Goal: Information Seeking & Learning: Learn about a topic

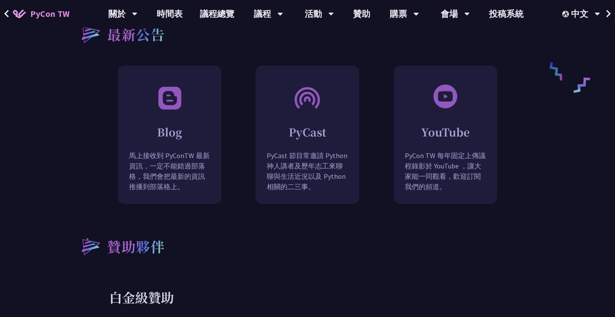
scroll to position [330, 0]
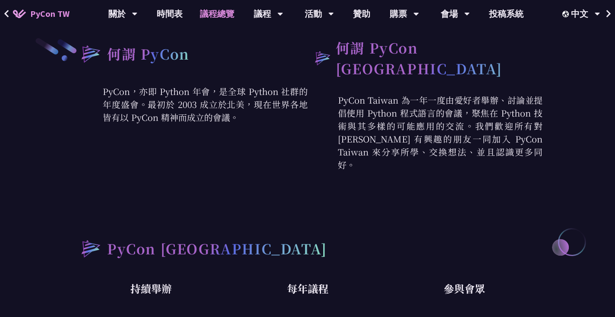
click at [210, 18] on link "議程總覽" at bounding box center [217, 14] width 52 height 28
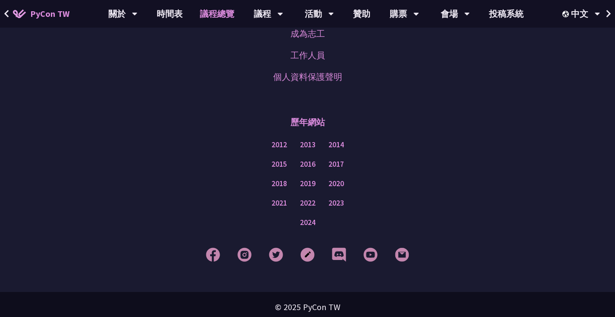
scroll to position [1110, 0]
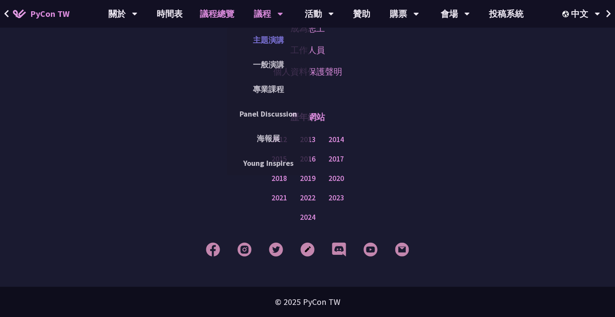
click at [276, 44] on link "主題演講" at bounding box center [268, 40] width 83 height 20
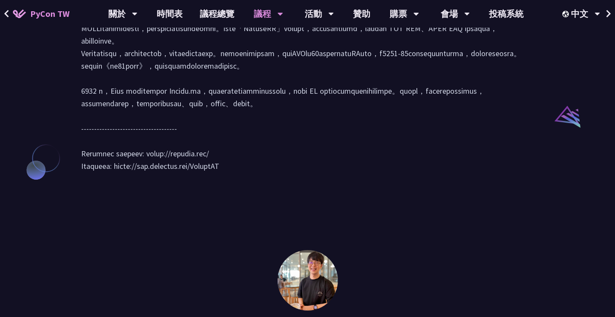
scroll to position [933, 0]
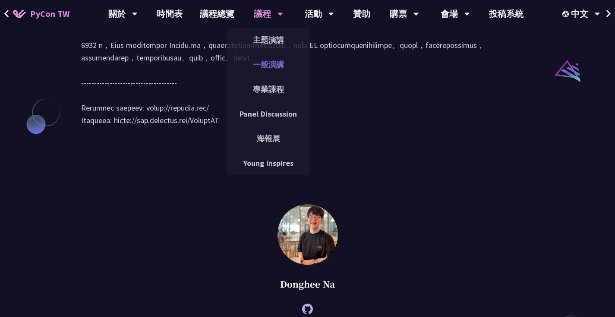
click at [275, 65] on link "一般演講" at bounding box center [268, 64] width 83 height 20
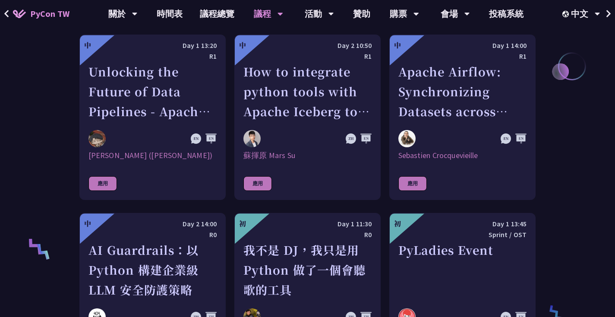
scroll to position [182, 0]
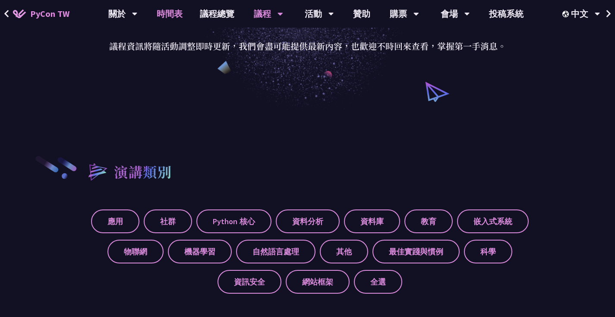
click at [171, 18] on link "時間表" at bounding box center [169, 14] width 43 height 28
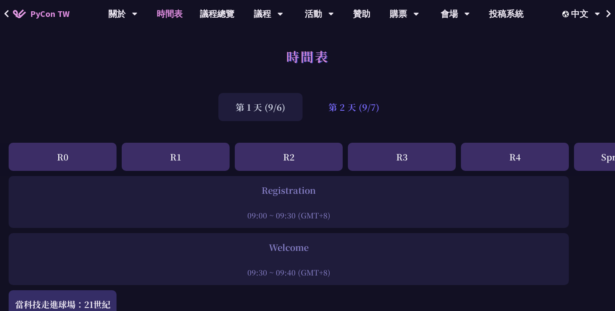
click at [368, 111] on div "第 2 天 (9/7)" at bounding box center [354, 107] width 86 height 28
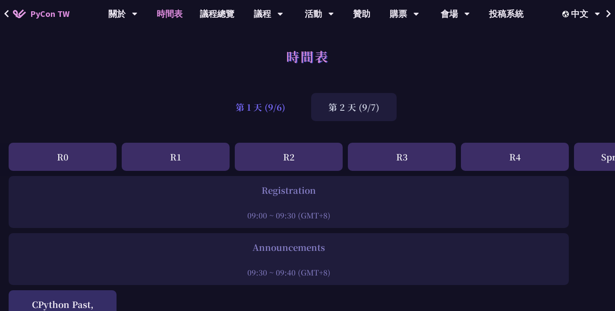
click at [277, 111] on div "第 1 天 (9/6)" at bounding box center [261, 107] width 84 height 28
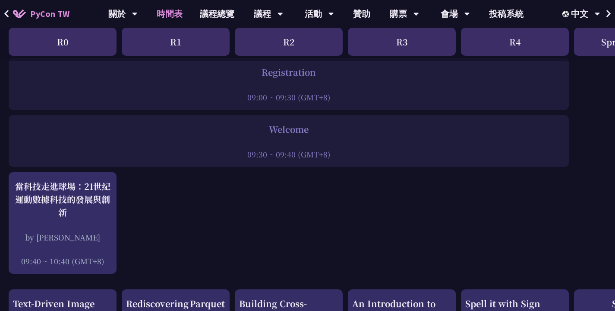
scroll to position [157, 0]
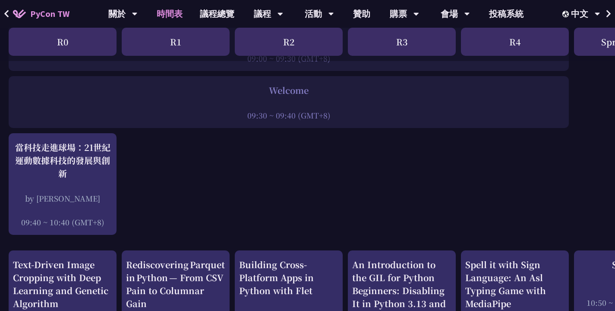
drag, startPoint x: 250, startPoint y: 116, endPoint x: 318, endPoint y: 112, distance: 68.8
click at [318, 112] on div "09:30 ~ 09:40 (GMT+8)" at bounding box center [289, 115] width 552 height 11
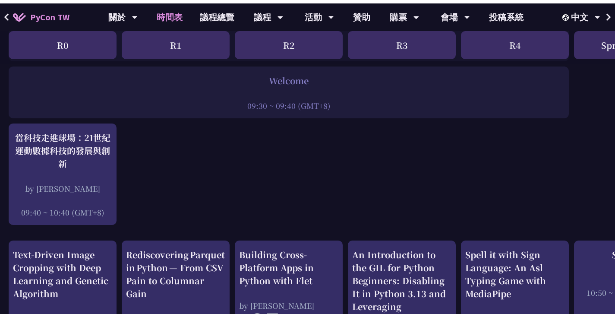
scroll to position [181, 0]
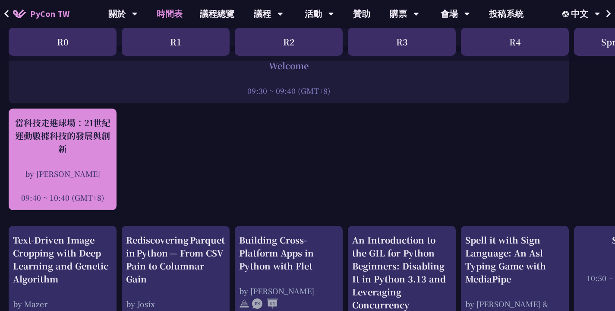
click at [91, 142] on div "當科技走進球場：21世紀運動數據科技的發展與創新" at bounding box center [62, 135] width 99 height 39
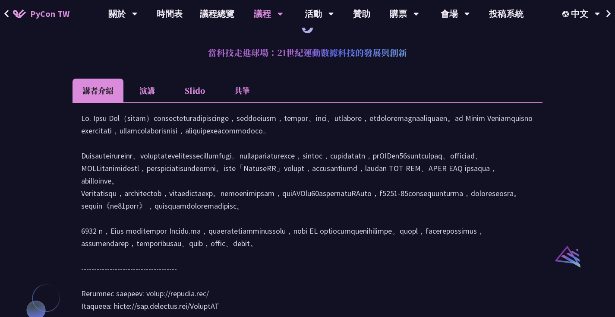
scroll to position [818, 0]
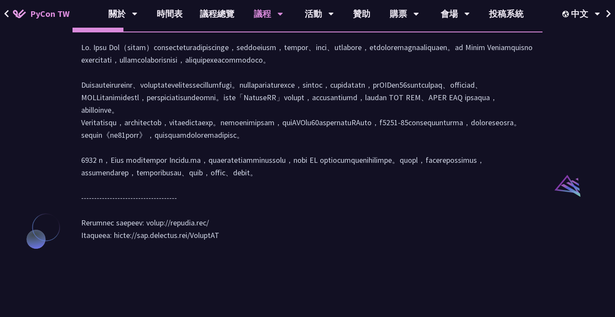
click at [89, 125] on div at bounding box center [308, 145] width 470 height 227
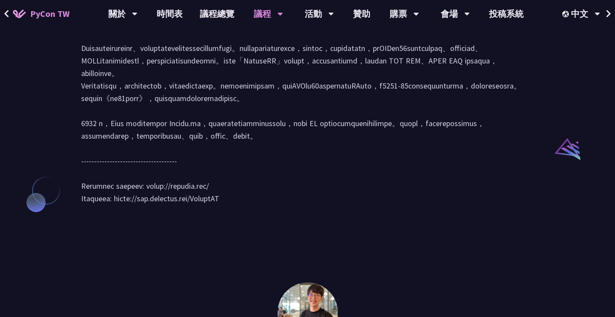
scroll to position [913, 0]
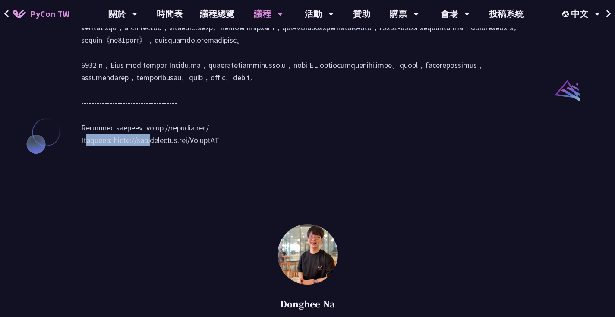
drag, startPoint x: 152, startPoint y: 203, endPoint x: 215, endPoint y: 204, distance: 63.1
click at [215, 155] on div at bounding box center [307, 50] width 453 height 209
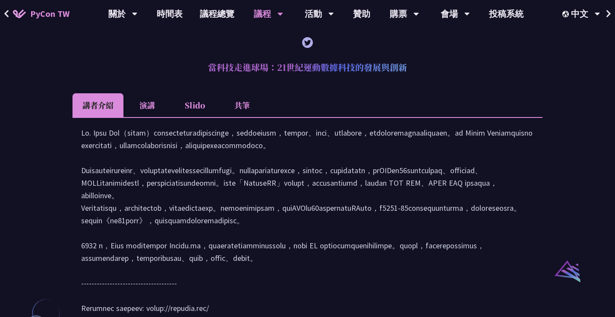
click at [46, 84] on div "Sebastián Ramírez (tiangolo) Behind the scenes of FastAPI and friends for devel…" at bounding box center [307, 137] width 615 height 1256
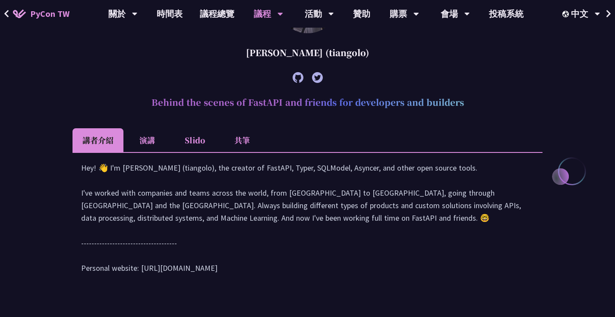
scroll to position [244, 0]
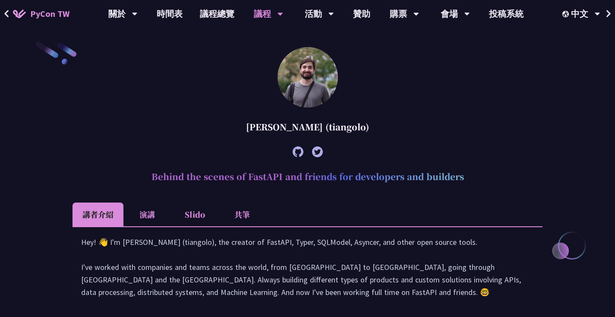
click at [7, 10] on icon at bounding box center [7, 14] width 6 height 9
click at [8, 11] on icon at bounding box center [7, 14] width 6 height 9
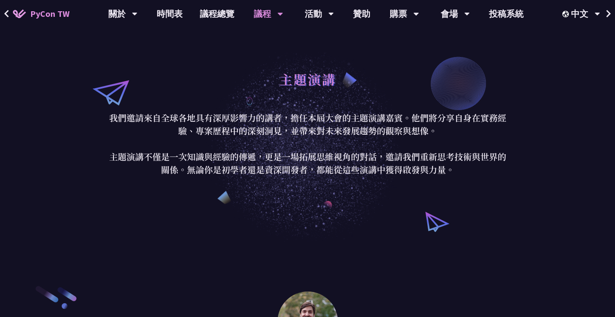
click at [22, 12] on img at bounding box center [19, 14] width 13 height 9
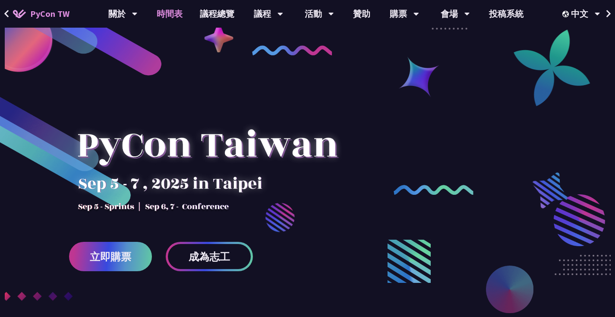
click link "時間表"
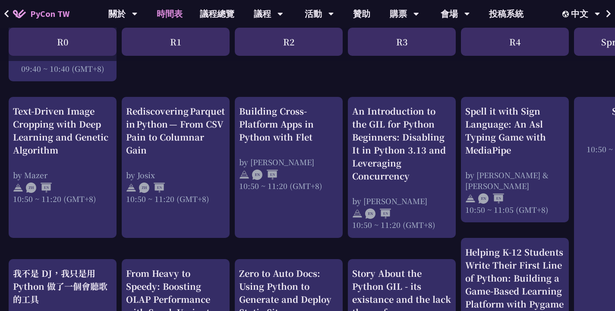
scroll to position [304, 0]
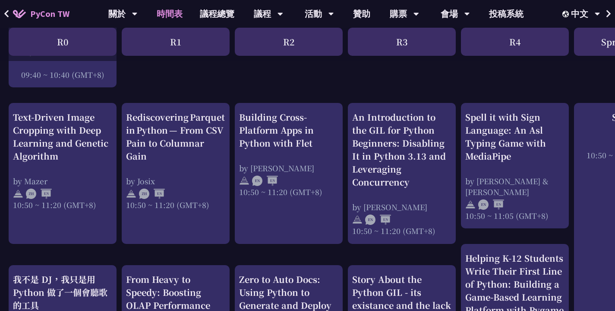
click div "An Introduction to the GIL for Python Beginners: Disabling It in Python 3.13 an…"
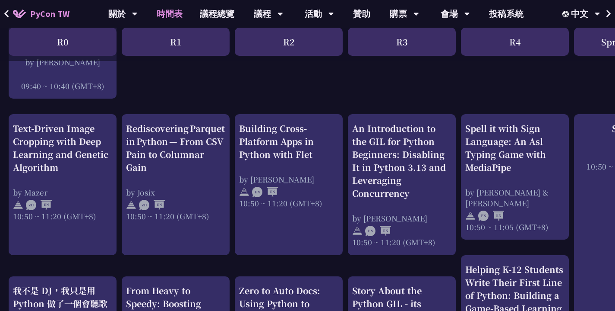
scroll to position [292, 0]
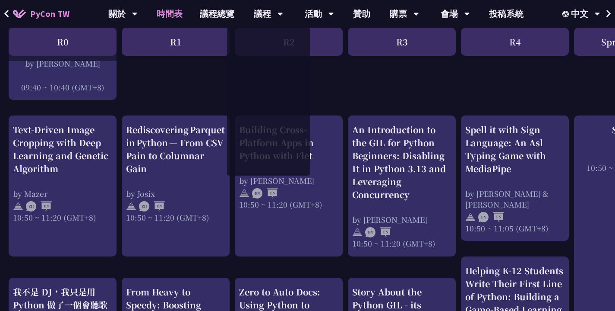
click div "An Introduction to the GIL for Python Beginners: Disabling It in Python 3.13 an…"
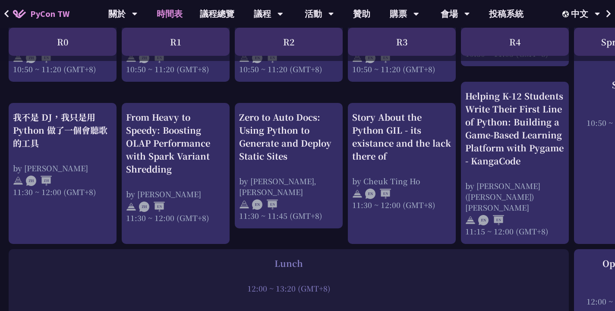
scroll to position [466, 0]
click div "An Introduction to the GIL for Python Beginners: Disabling It in Python 3.13 an…"
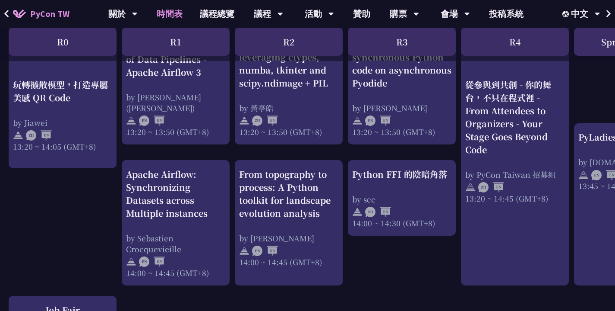
scroll to position [817, 0]
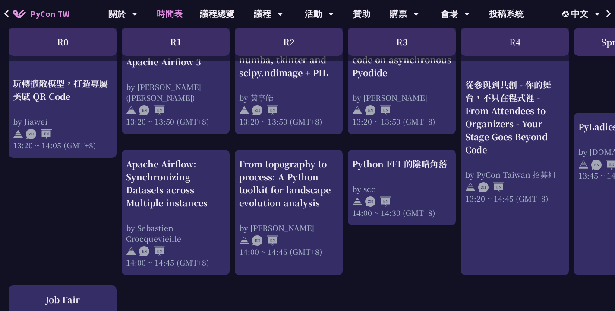
click div "An Introduction to the GIL for Python Beginners: Disabling It in Python 3.13 an…"
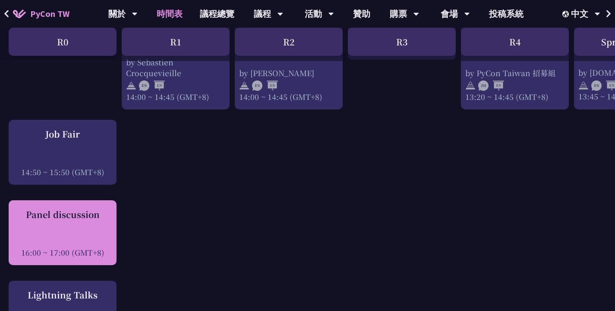
scroll to position [983, 0]
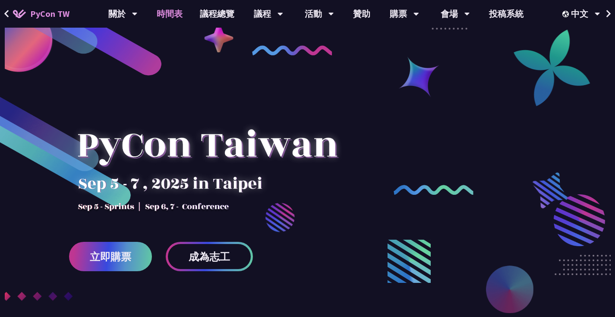
click link "時間表"
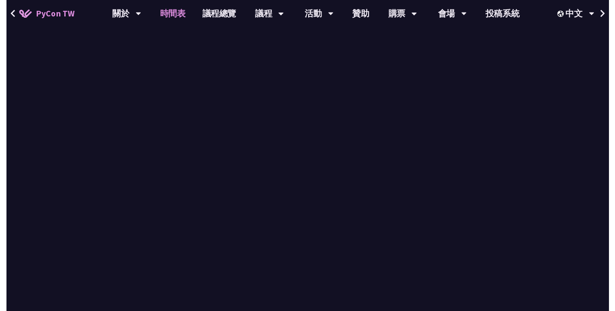
scroll to position [983, 0]
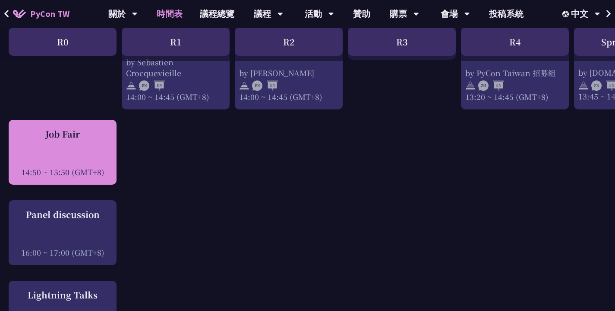
click div "Job Fair"
click div "Job Fair 14:50 ~ 15:50 (GMT+8)"
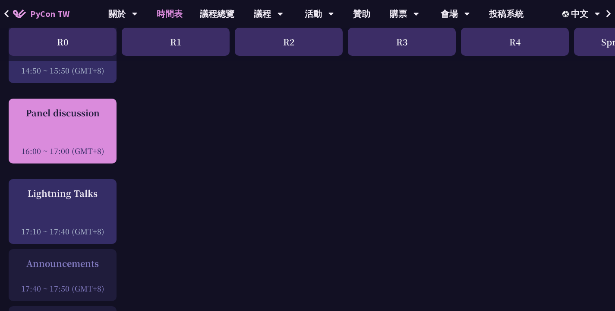
scroll to position [1085, 0]
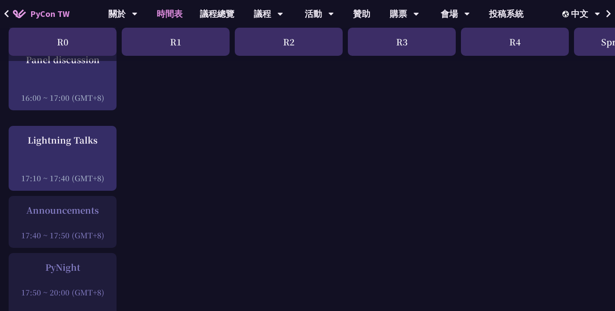
click div "An Introduction to the GIL for Python Beginners: Disabling It in Python 3.13 an…"
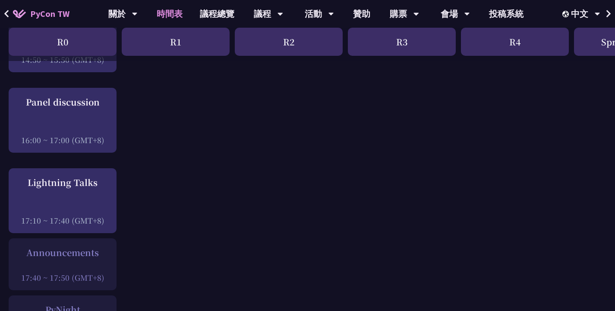
scroll to position [1088, 0]
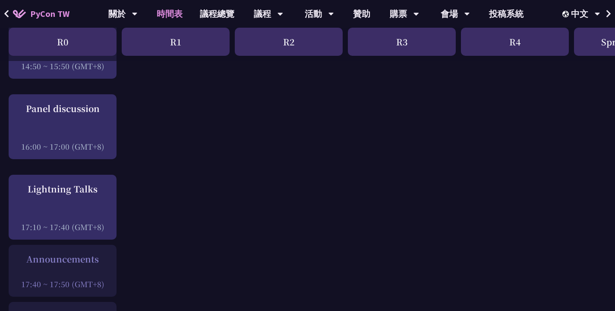
click div "An Introduction to the GIL for Python Beginners: Disabling It in Python 3.13 an…"
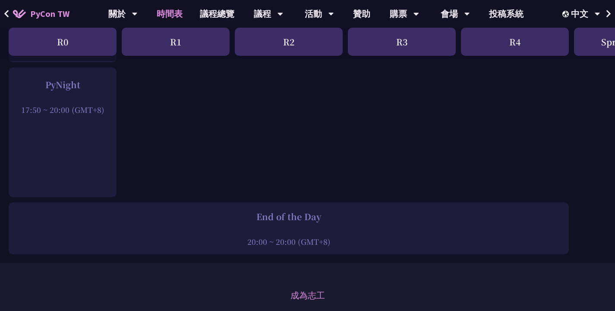
scroll to position [1265, 0]
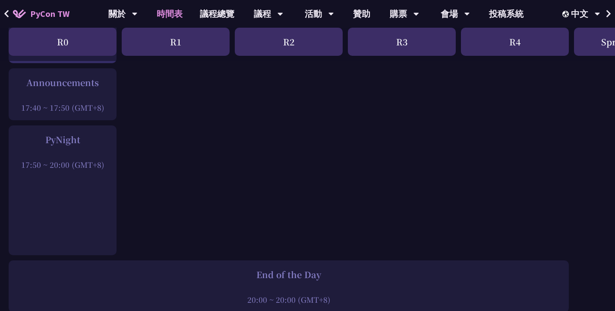
click div "PyNight"
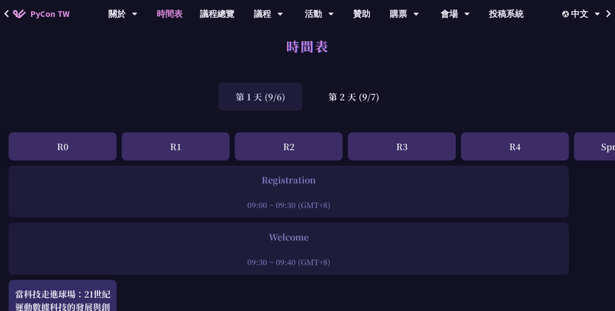
scroll to position [16, 0]
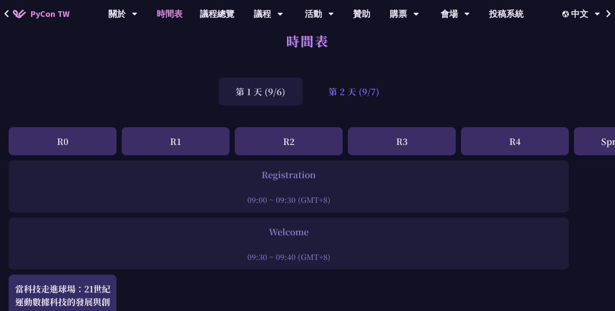
click div "第 2 天 (9/7)"
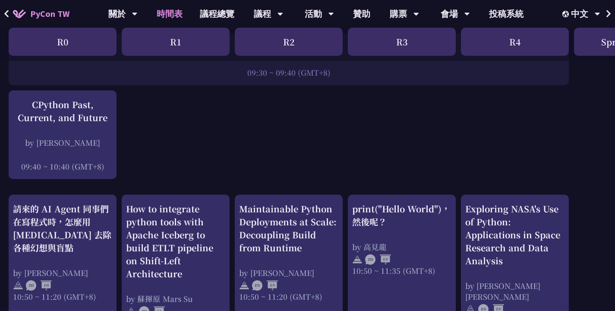
scroll to position [200, 0]
click div "print("Hello World")，然後呢？ by 高見龍 10:50 ~ 11:35 (GMT+8) What does = do? by Reuve…"
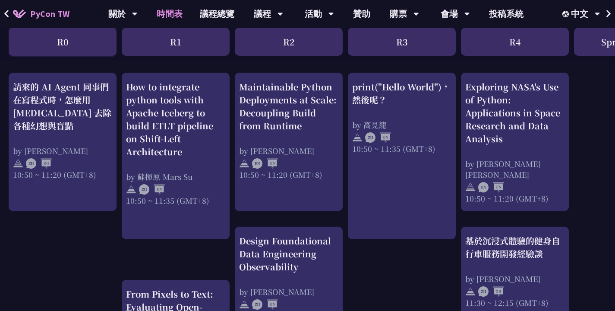
scroll to position [321, 0]
click div "print("Hello World")，然後呢？ by 高見龍 10:50 ~ 11:35 (GMT+8) What does = do? by Reuve…"
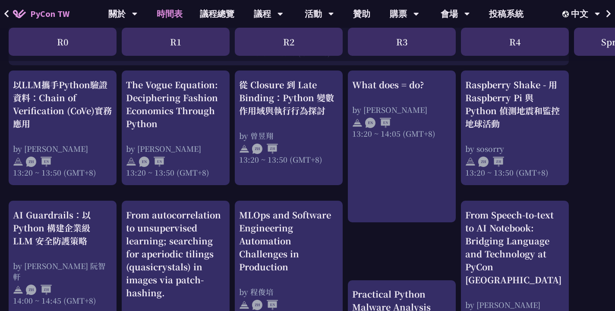
scroll to position [748, 0]
click div "print("Hello World")，然後呢？ by 高見龍 10:50 ~ 11:35 (GMT+8) What does = do? by Reuve…"
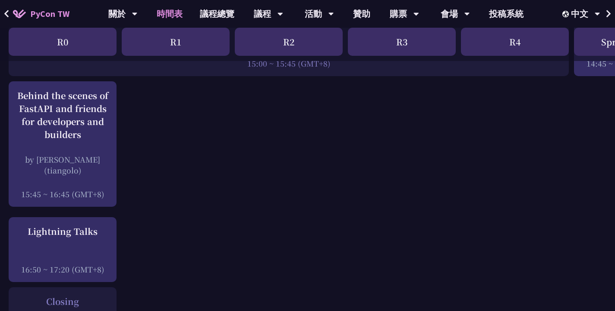
scroll to position [1142, 0]
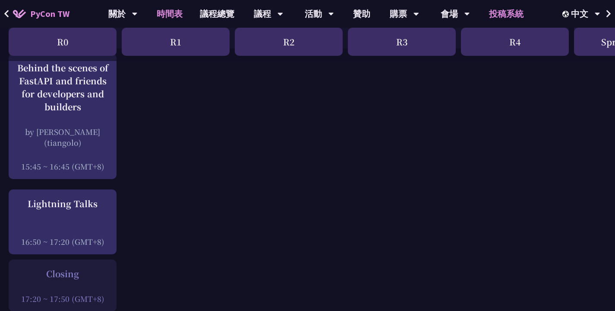
click link "投稿系統"
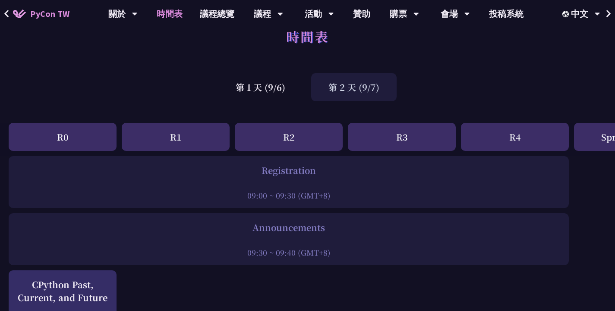
scroll to position [0, 0]
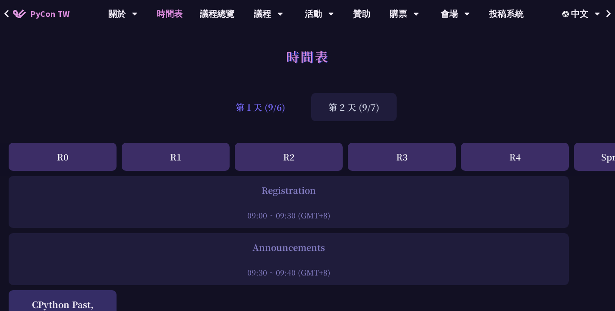
click div "第 1 天 (9/6)"
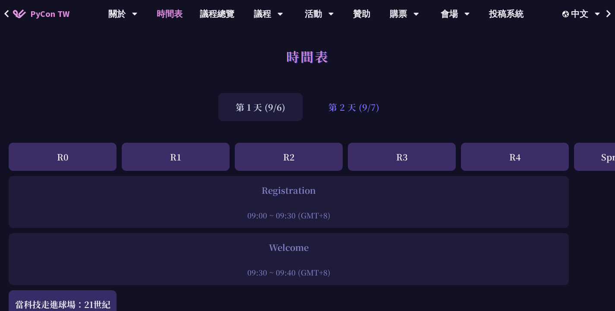
click div "第 2 天 (9/7)"
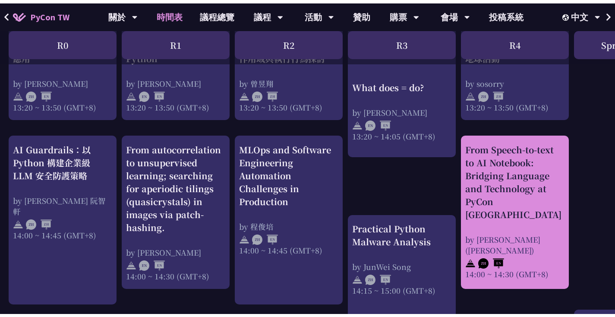
scroll to position [1113, 0]
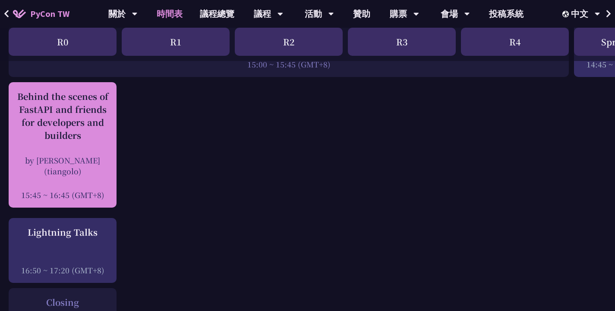
click div "Behind the scenes of FastAPI and friends for developers and builders"
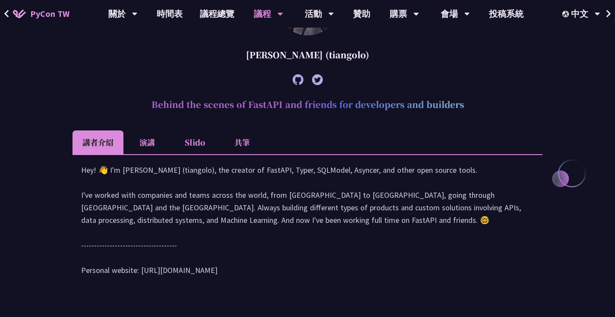
scroll to position [129, 0]
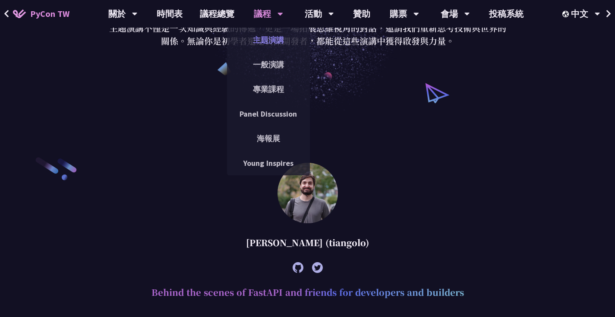
click link "主題演講"
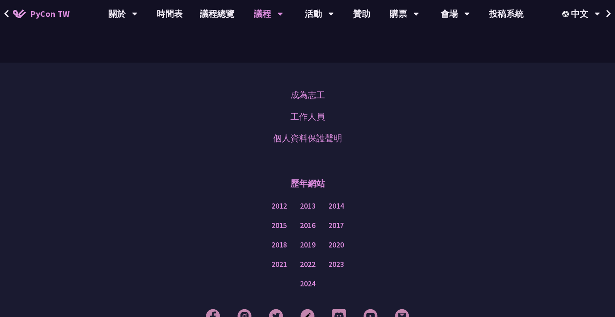
scroll to position [1444, 0]
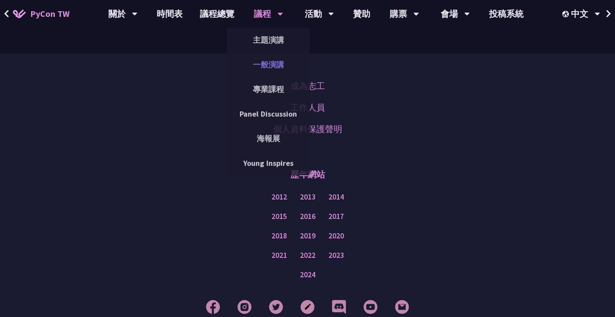
click link "一般演講"
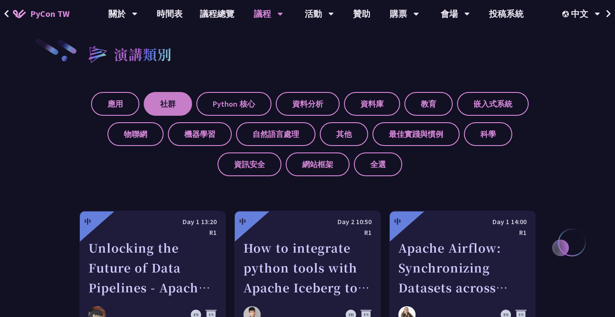
scroll to position [299, 0]
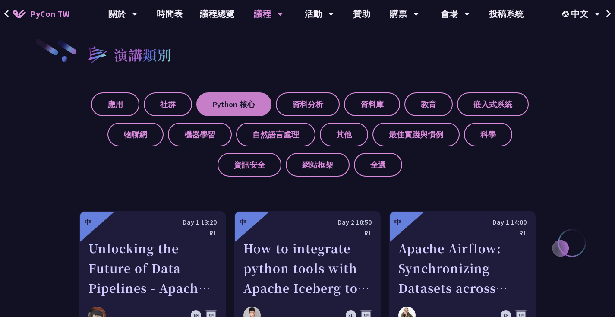
click label "Python 核心"
click input "Python 核心"
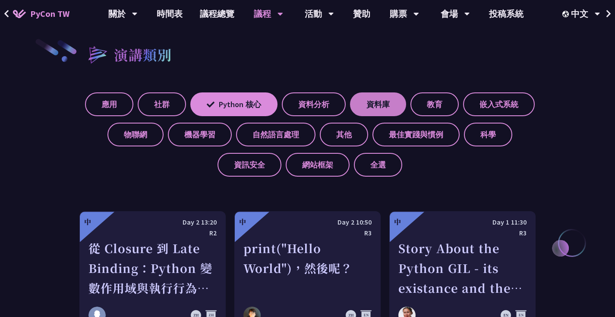
click label "資料庫"
click input "資料庫"
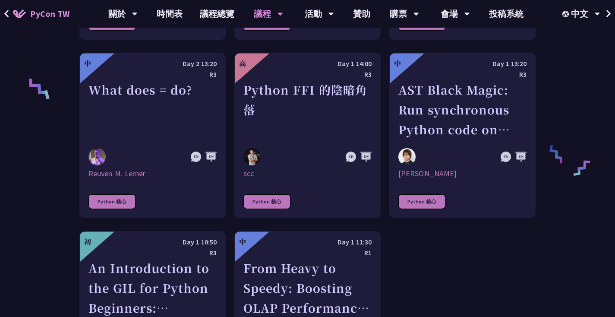
scroll to position [635, 0]
click div "演講類別 應用 社群 Python 核心 資料分析 資料庫 教育 嵌入式系統 物聯網 機器學習 自然語言處理 其他 最佳實踐與慣例 科學 資訊安全 網站框架 …"
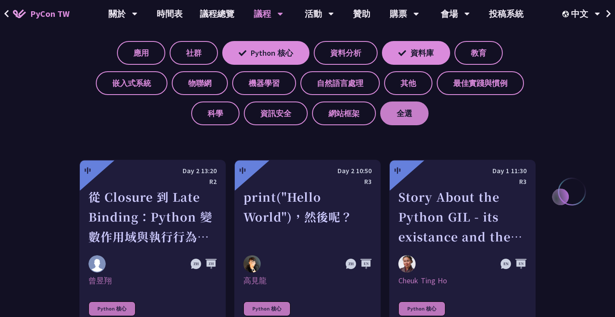
scroll to position [345, 0]
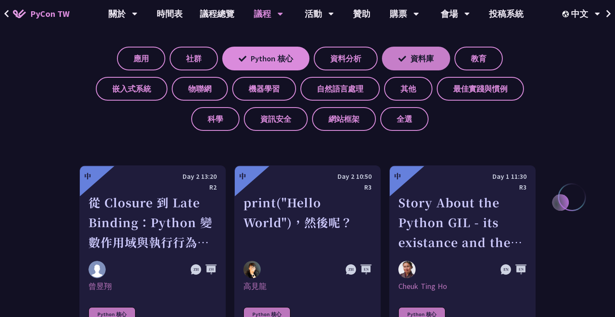
click label "資料庫"
click input "資料庫"
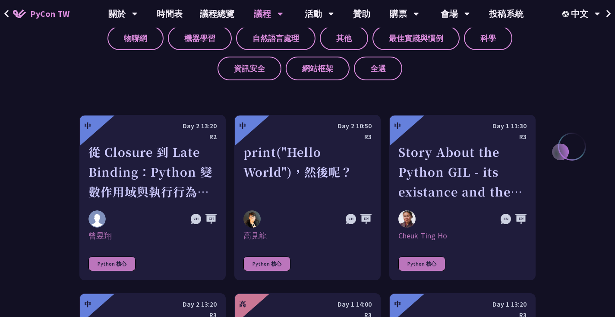
scroll to position [317, 0]
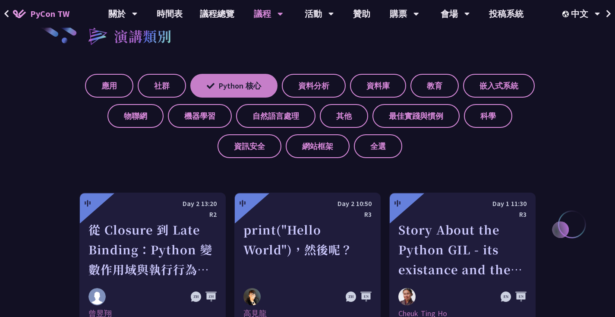
click label "Python 核心"
click input "Python 核心"
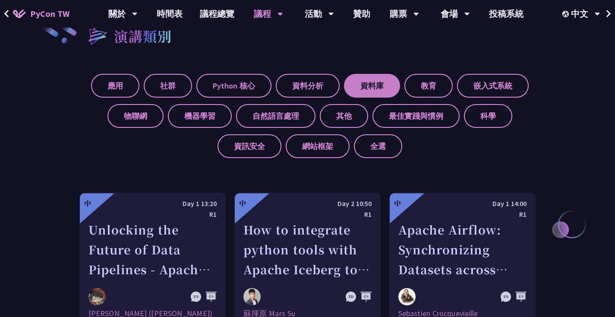
click label "資料庫"
click input "資料庫"
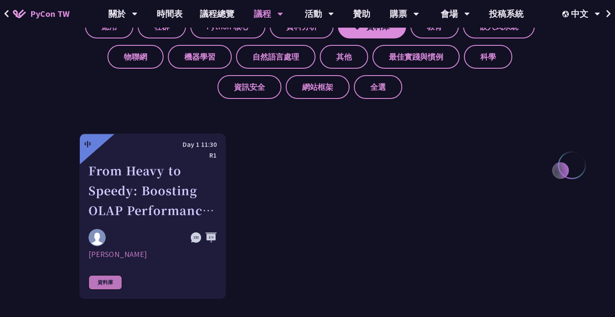
scroll to position [327, 0]
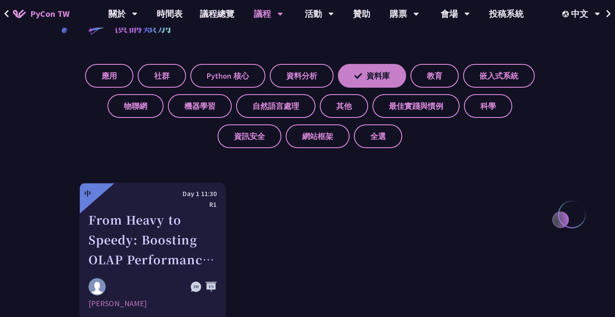
click label "資料庫"
click input "資料庫"
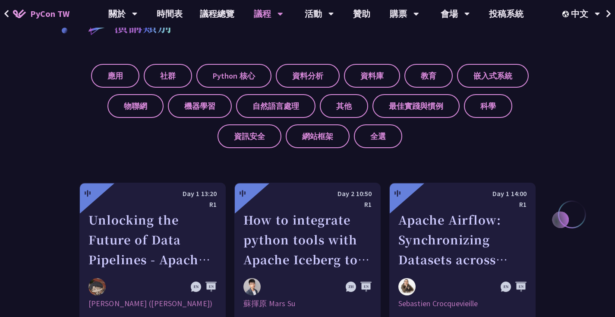
click div "演講類別 應用 社群 Python 核心 資料分析 資料庫 教育 嵌入式系統 物聯網 機器學習 自然語言處理 其他 最佳實踐與慣例 科學 資訊安全 網站框架 …"
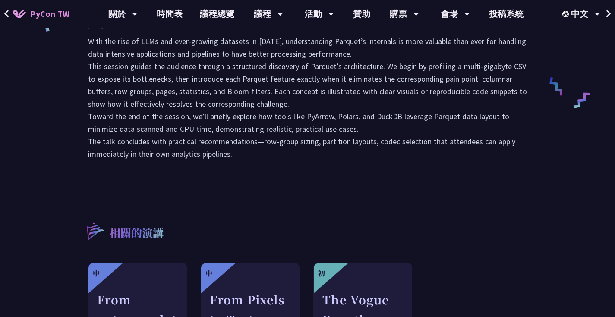
scroll to position [472, 0]
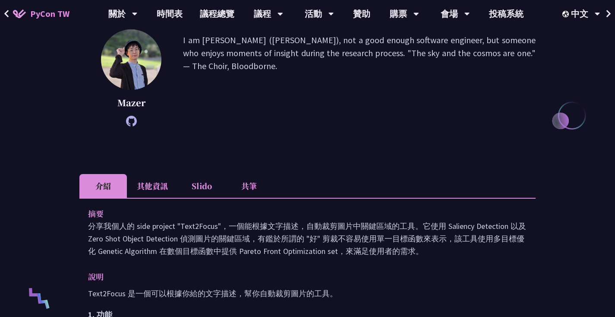
scroll to position [58, 0]
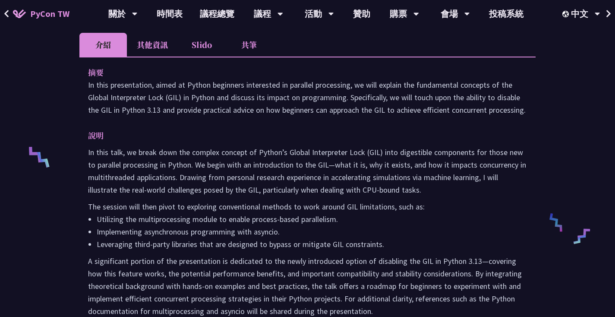
scroll to position [274, 0]
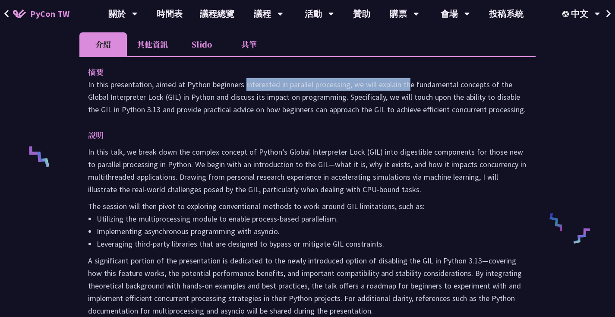
drag, startPoint x: 174, startPoint y: 85, endPoint x: 348, endPoint y: 80, distance: 173.7
click at [348, 80] on p "In this presentation, aimed at Python beginners interested in parallel processi…" at bounding box center [307, 97] width 439 height 38
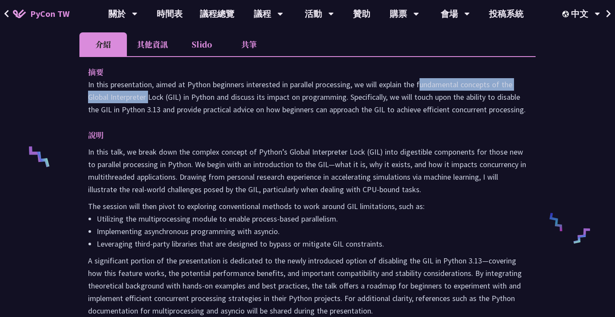
drag, startPoint x: 353, startPoint y: 83, endPoint x: 511, endPoint y: 81, distance: 157.2
click at [511, 81] on p "In this presentation, aimed at Python beginners interested in parallel processi…" at bounding box center [307, 97] width 439 height 38
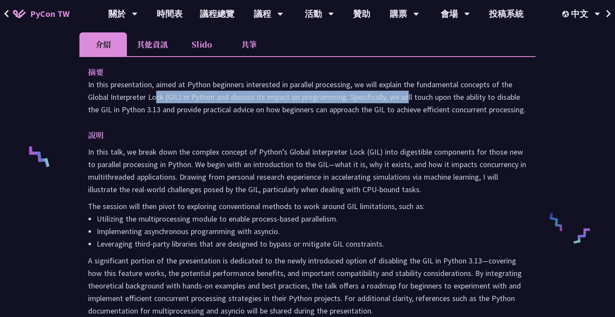
drag, startPoint x: 86, startPoint y: 96, endPoint x: 344, endPoint y: 96, distance: 258.3
click at [344, 96] on div "摘要 In this presentation, aimed at Python beginners interested in parallel proce…" at bounding box center [307, 197] width 457 height 282
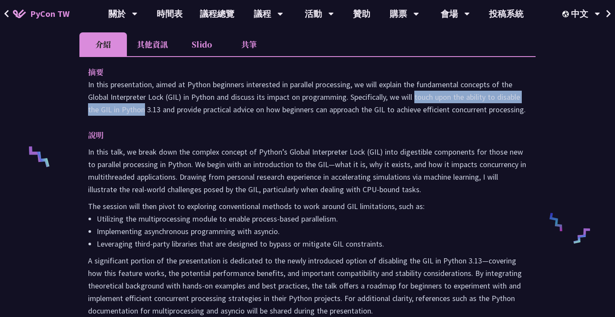
drag, startPoint x: 353, startPoint y: 96, endPoint x: 513, endPoint y: 96, distance: 160.2
click at [513, 96] on p "In this presentation, aimed at Python beginners interested in parallel processi…" at bounding box center [307, 97] width 439 height 38
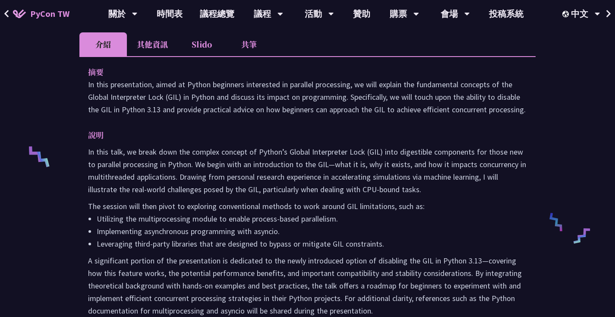
click at [514, 96] on p "In this presentation, aimed at Python beginners interested in parallel processi…" at bounding box center [307, 97] width 439 height 38
drag, startPoint x: 89, startPoint y: 110, endPoint x: 497, endPoint y: 115, distance: 407.8
click at [497, 115] on p "In this presentation, aimed at Python beginners interested in parallel processi…" at bounding box center [307, 97] width 439 height 38
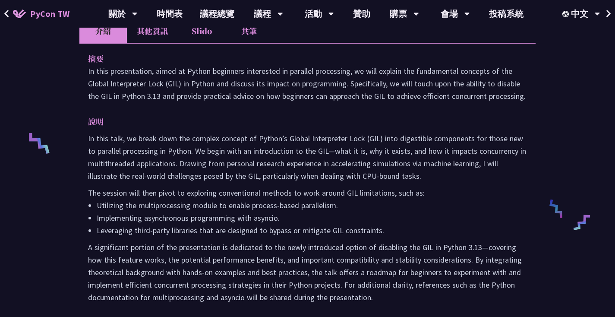
scroll to position [288, 0]
click at [200, 102] on p "In this presentation, aimed at Python beginners interested in parallel processi…" at bounding box center [307, 83] width 439 height 38
click at [101, 97] on p "In this presentation, aimed at Python beginners interested in parallel processi…" at bounding box center [307, 83] width 439 height 38
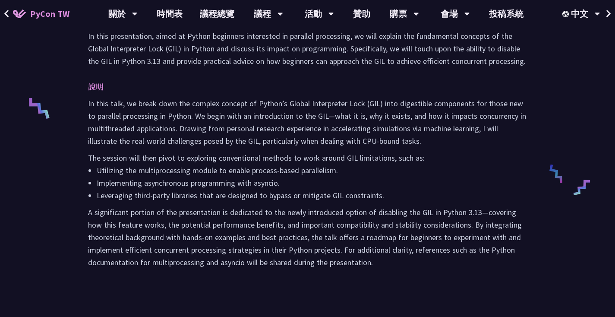
scroll to position [323, 0]
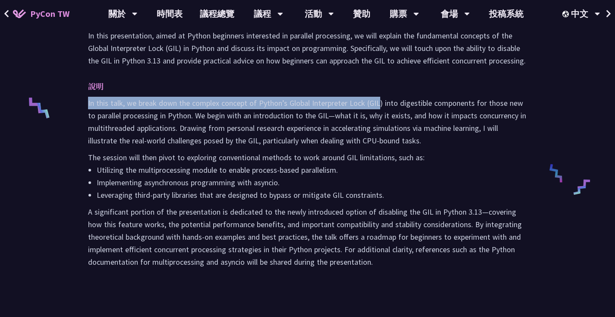
drag, startPoint x: 84, startPoint y: 116, endPoint x: 379, endPoint y: 116, distance: 295.4
click at [379, 116] on div "摘要 In this presentation, aimed at Python beginners interested in parallel proce…" at bounding box center [307, 148] width 457 height 282
click at [379, 116] on p "In this talk, we break down the complex concept of Python’s Global Interpreter …" at bounding box center [307, 122] width 439 height 50
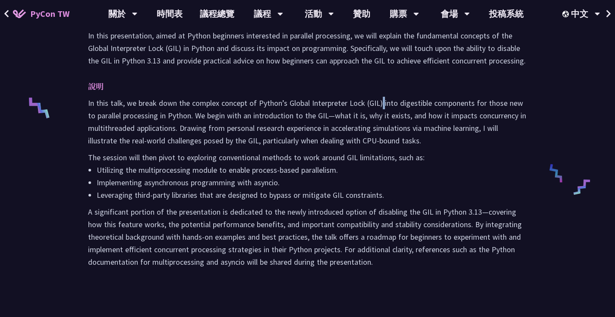
click at [379, 116] on p "In this talk, we break down the complex concept of Python’s Global Interpreter …" at bounding box center [307, 122] width 439 height 50
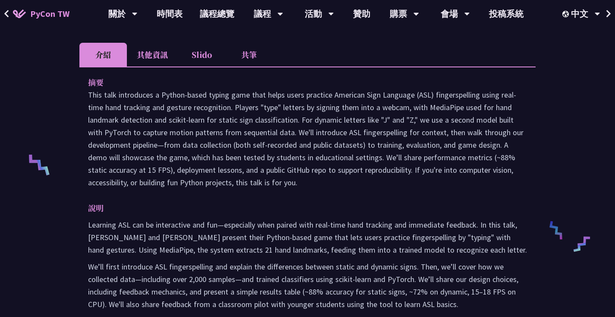
scroll to position [267, 0]
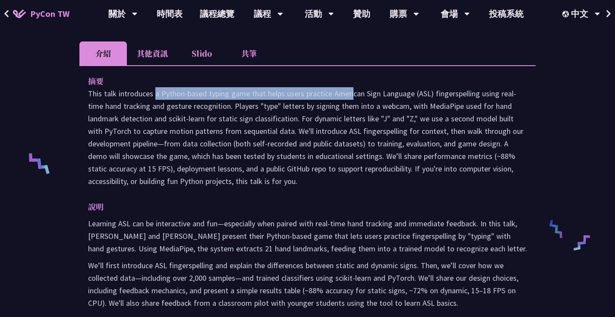
drag, startPoint x: 89, startPoint y: 94, endPoint x: 289, endPoint y: 93, distance: 199.5
click at [283, 93] on p "This talk introduces a Python-based typing game that helps users practice Ameri…" at bounding box center [307, 137] width 439 height 100
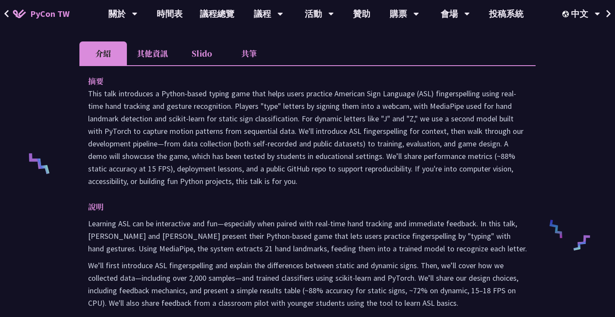
click at [298, 95] on p "This talk introduces a Python-based typing game that helps users practice Ameri…" at bounding box center [307, 137] width 439 height 100
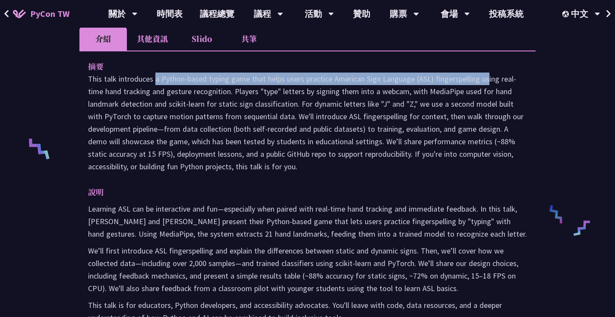
drag, startPoint x: 87, startPoint y: 79, endPoint x: 427, endPoint y: 78, distance: 339.9
click at [425, 78] on div "摘要 說明 Learning ASL can be interactive and fun—especially when paired with real-…" at bounding box center [307, 205] width 457 height 308
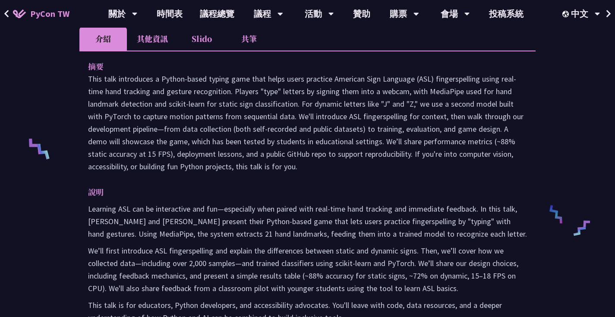
click at [430, 78] on p "This talk introduces a Python-based typing game that helps users practice Ameri…" at bounding box center [307, 123] width 439 height 100
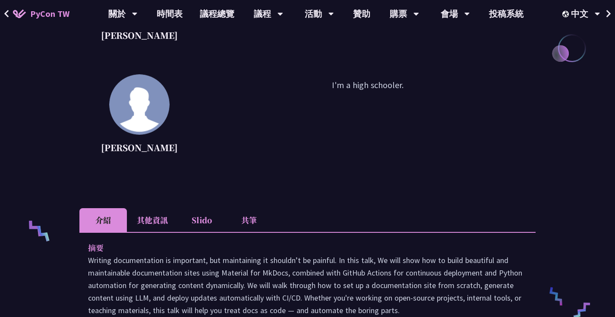
scroll to position [367, 0]
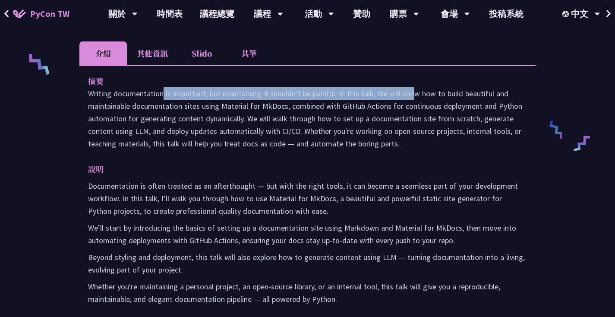
drag, startPoint x: 89, startPoint y: 96, endPoint x: 351, endPoint y: 94, distance: 262.2
click at [351, 94] on p "Writing documentation is important, but maintaining it shouldn’t be painful. In…" at bounding box center [307, 118] width 439 height 63
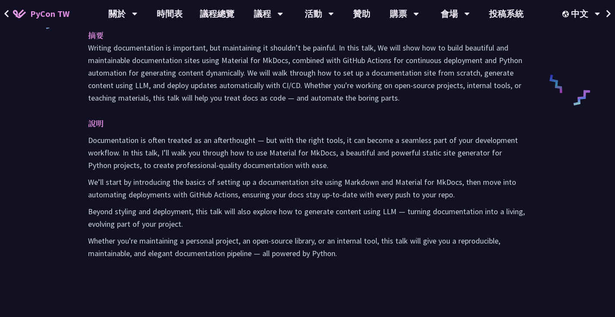
scroll to position [413, 0]
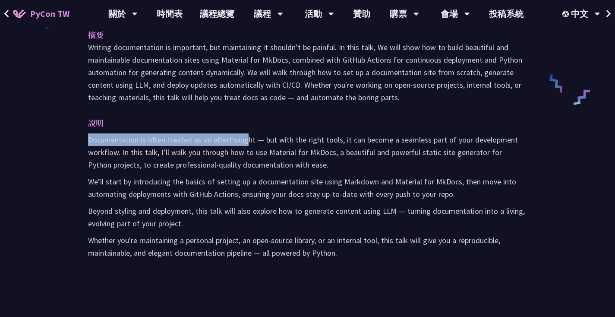
drag, startPoint x: 89, startPoint y: 139, endPoint x: 247, endPoint y: 137, distance: 157.2
click at [247, 137] on p "Documentation is often treated as an afterthought — but with the right tools, i…" at bounding box center [307, 152] width 439 height 38
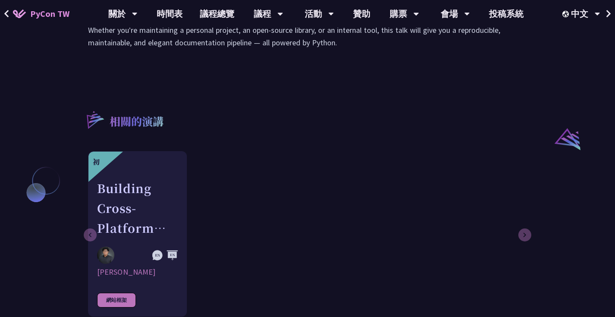
scroll to position [654, 0]
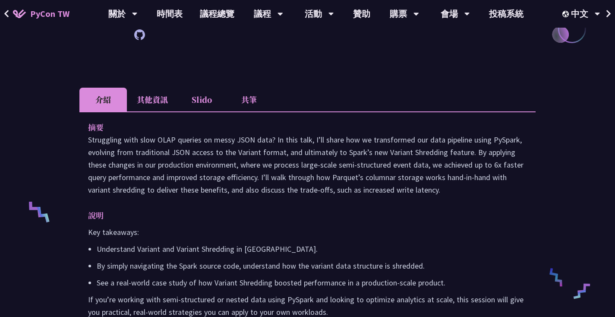
scroll to position [219, 0]
drag, startPoint x: 198, startPoint y: 165, endPoint x: 280, endPoint y: 163, distance: 82.1
click at [280, 163] on p "Struggling with slow OLAP queries on messy JSON data? In this talk, I’ll share …" at bounding box center [307, 164] width 439 height 63
click at [282, 164] on p "Struggling with slow OLAP queries on messy JSON data? In this talk, I’ll share …" at bounding box center [307, 164] width 439 height 63
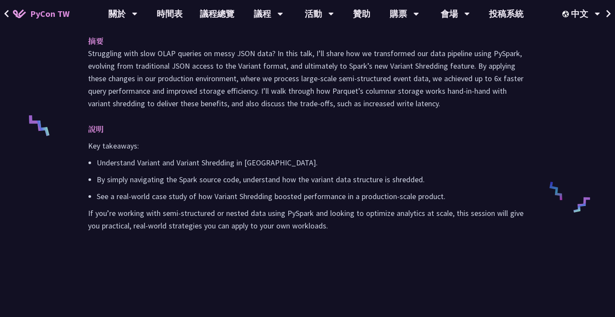
scroll to position [315, 0]
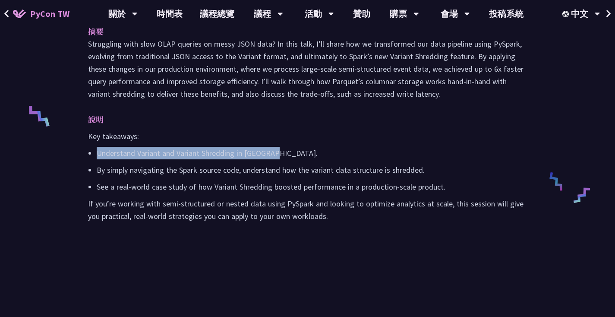
drag, startPoint x: 92, startPoint y: 164, endPoint x: 287, endPoint y: 162, distance: 195.2
click at [287, 159] on li "Understand Variant and Variant Shredding in PySpark." at bounding box center [312, 153] width 431 height 13
click at [287, 159] on p "Understand Variant and Variant Shredding in PySpark." at bounding box center [312, 153] width 431 height 13
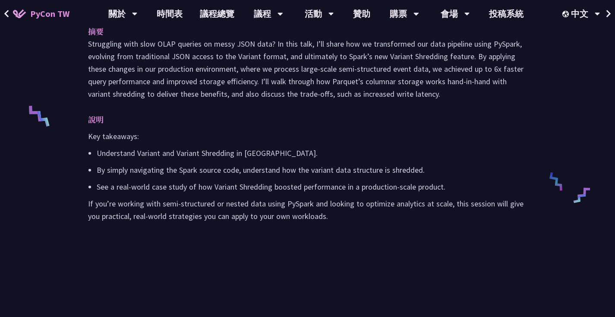
drag, startPoint x: 95, startPoint y: 185, endPoint x: 99, endPoint y: 184, distance: 4.3
click at [98, 184] on ul "Understand Variant and Variant Shredding in PySpark. By simply navigating the S…" at bounding box center [307, 170] width 439 height 46
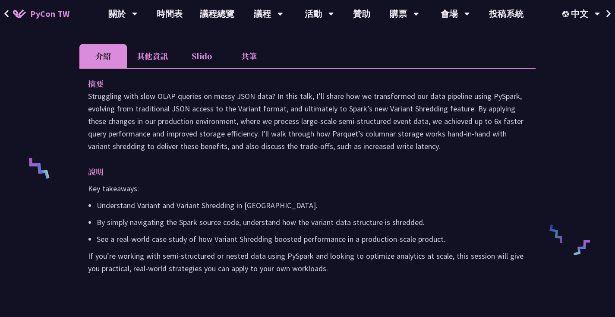
scroll to position [228, 0]
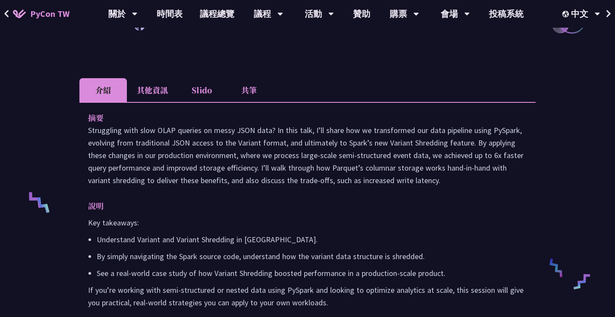
click at [258, 246] on p "Understand Variant and Variant Shredding in PySpark." at bounding box center [312, 239] width 431 height 13
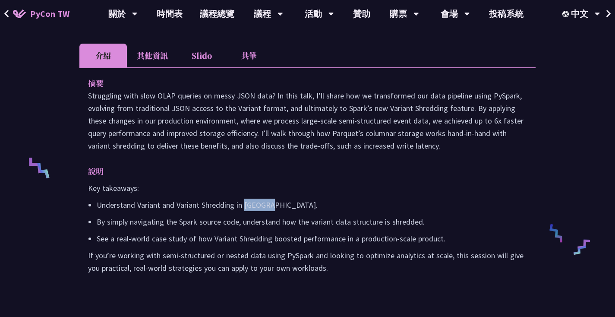
scroll to position [263, 0]
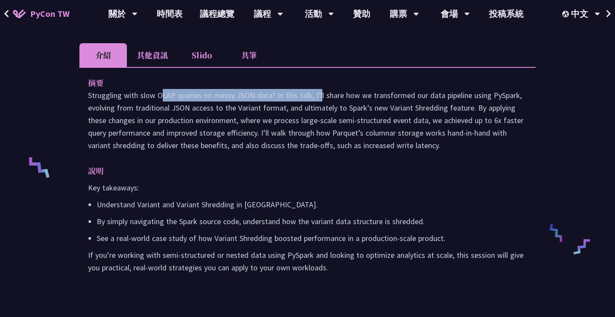
drag, startPoint x: 92, startPoint y: 108, endPoint x: 269, endPoint y: 108, distance: 177.5
click at [266, 108] on p "Struggling with slow OLAP queries on messy JSON data? In this talk, I’ll share …" at bounding box center [307, 120] width 439 height 63
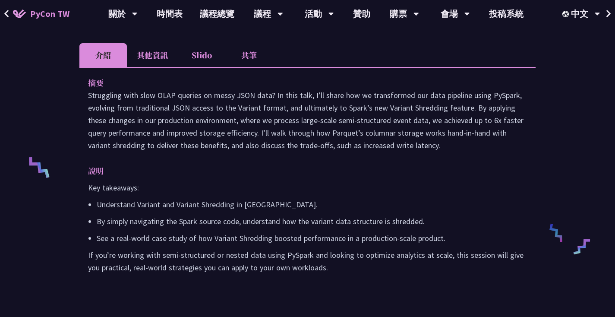
click at [270, 108] on p "Struggling with slow OLAP queries on messy JSON data? In this talk, I’ll share …" at bounding box center [307, 120] width 439 height 63
drag, startPoint x: 288, startPoint y: 108, endPoint x: 294, endPoint y: 108, distance: 6.0
click at [294, 108] on p "Struggling with slow OLAP queries on messy JSON data? In this talk, I’ll share …" at bounding box center [307, 120] width 439 height 63
click at [193, 116] on p "Struggling with slow OLAP queries on messy JSON data? In this talk, I’ll share …" at bounding box center [307, 120] width 439 height 63
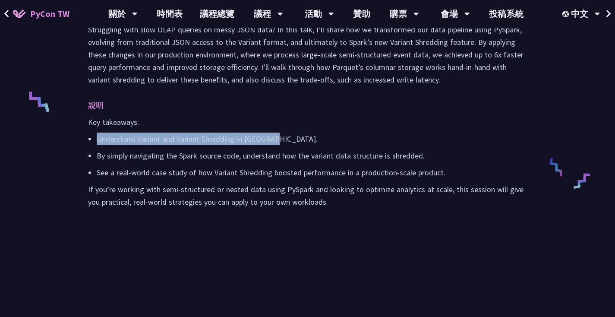
drag, startPoint x: 96, startPoint y: 155, endPoint x: 287, endPoint y: 153, distance: 190.9
click at [287, 145] on p "Understand Variant and Variant Shredding in PySpark." at bounding box center [312, 139] width 431 height 13
click at [288, 145] on p "Understand Variant and Variant Shredding in PySpark." at bounding box center [312, 139] width 431 height 13
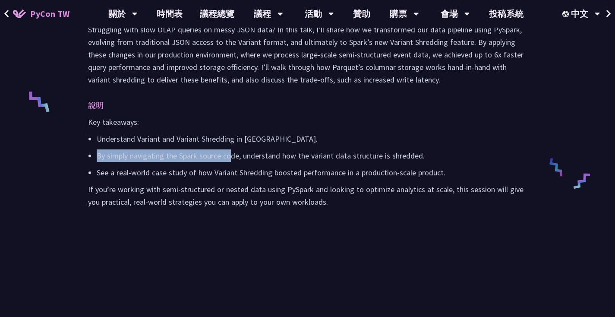
drag, startPoint x: 98, startPoint y: 170, endPoint x: 240, endPoint y: 169, distance: 141.7
click at [233, 162] on p "By simply navigating the Spark source code, understand how the variant data str…" at bounding box center [312, 155] width 431 height 13
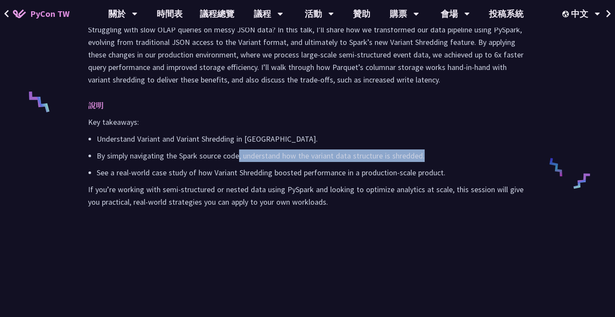
drag, startPoint x: 240, startPoint y: 169, endPoint x: 430, endPoint y: 169, distance: 190.5
click at [430, 162] on p "By simply navigating the Spark source code, understand how the variant data str…" at bounding box center [312, 155] width 431 height 13
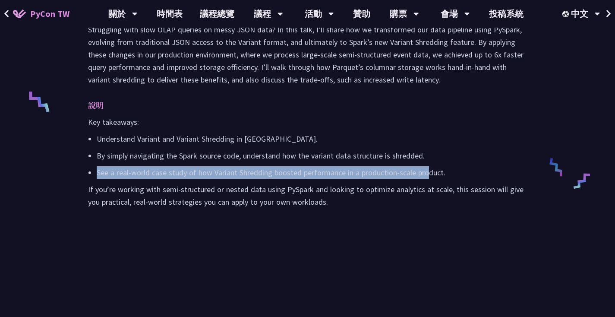
drag, startPoint x: 95, startPoint y: 184, endPoint x: 427, endPoint y: 181, distance: 331.7
click at [428, 179] on ul "Understand Variant and Variant Shredding in PySpark. By simply navigating the S…" at bounding box center [307, 156] width 439 height 46
click at [426, 179] on p "See a real-world case study of how Variant Shredding boosted performance in a p…" at bounding box center [312, 172] width 431 height 13
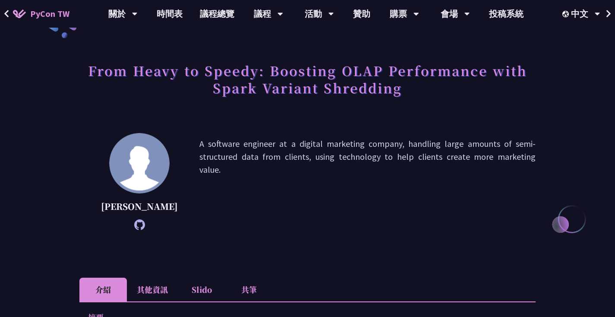
scroll to position [0, 0]
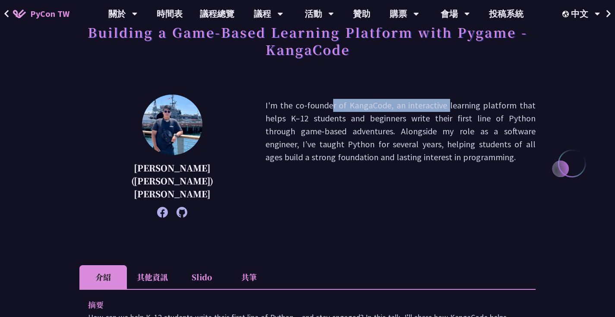
drag, startPoint x: 202, startPoint y: 105, endPoint x: 323, endPoint y: 105, distance: 120.5
click at [323, 105] on div "[PERSON_NAME] ([PERSON_NAME]) [PERSON_NAME]'m the co-founder of KangaCode, an i…" at bounding box center [307, 156] width 457 height 123
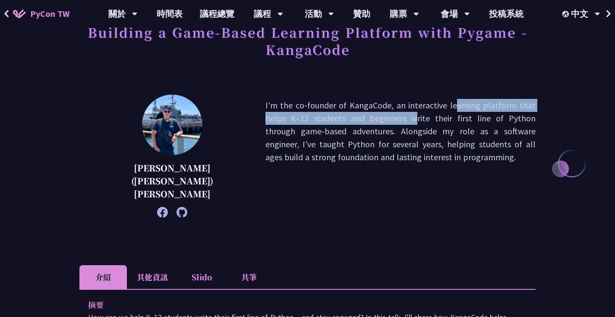
drag, startPoint x: 348, startPoint y: 105, endPoint x: 533, endPoint y: 105, distance: 184.4
click at [533, 105] on p "I'm the co-founder of KangaCode, an interactive learning platform that helps K–…" at bounding box center [401, 156] width 270 height 114
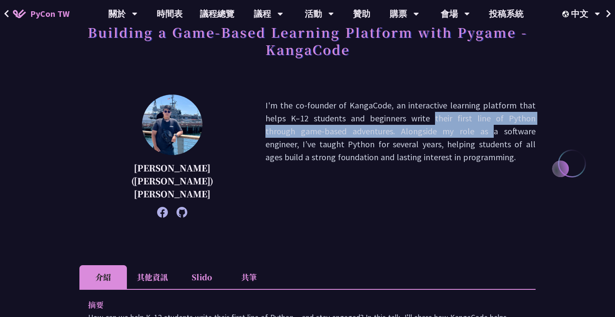
drag, startPoint x: 218, startPoint y: 120, endPoint x: 518, endPoint y: 120, distance: 299.7
click at [518, 120] on p "I'm the co-founder of KangaCode, an interactive learning platform that helps K–…" at bounding box center [401, 156] width 270 height 114
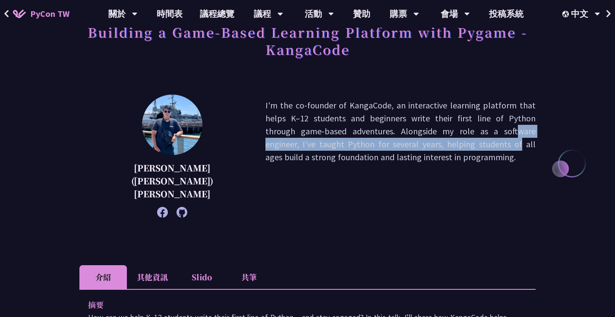
drag, startPoint x: 205, startPoint y: 130, endPoint x: 464, endPoint y: 130, distance: 259.1
click at [463, 130] on p "I'm the co-founder of KangaCode, an interactive learning platform that helps K–…" at bounding box center [401, 156] width 270 height 114
click at [464, 130] on p "I'm the co-founder of KangaCode, an interactive learning platform that helps K–…" at bounding box center [401, 156] width 270 height 114
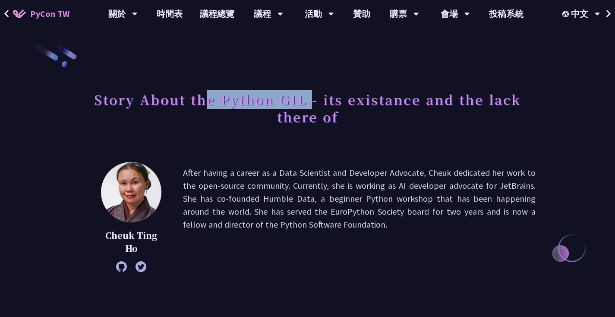
drag, startPoint x: 207, startPoint y: 101, endPoint x: 312, endPoint y: 101, distance: 104.5
click at [311, 101] on h1 "Story About the Python GIL - its existance and the lack there of" at bounding box center [307, 107] width 457 height 43
click at [314, 101] on h1 "Story About the Python GIL - its existance and the lack there of" at bounding box center [307, 107] width 457 height 43
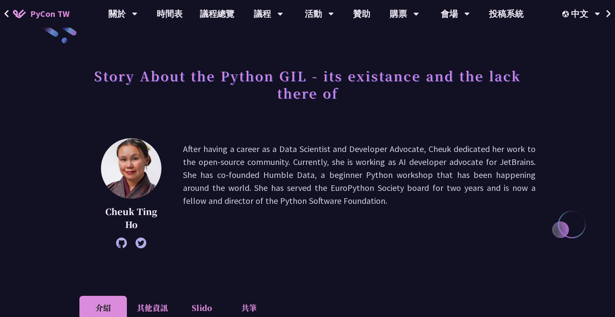
scroll to position [60, 0]
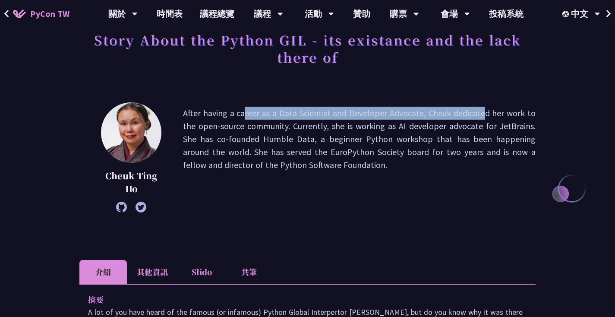
drag, startPoint x: 184, startPoint y: 112, endPoint x: 424, endPoint y: 114, distance: 240.6
click at [424, 114] on p "After having a career as a Data Scientist and Developer Advocate, Cheuk dedicat…" at bounding box center [359, 157] width 353 height 101
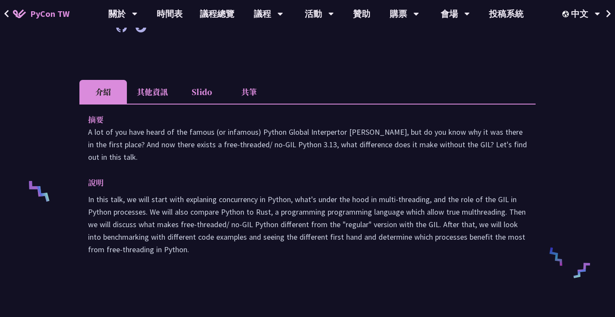
scroll to position [241, 0]
drag, startPoint x: 88, startPoint y: 146, endPoint x: 140, endPoint y: 157, distance: 53.0
click at [139, 157] on p "A lot of you have heard of the famous (or infamous) Python Global Interpertor […" at bounding box center [307, 144] width 439 height 38
click at [140, 157] on p "A lot of you have heard of the famous (or infamous) Python Global Interpertor […" at bounding box center [307, 144] width 439 height 38
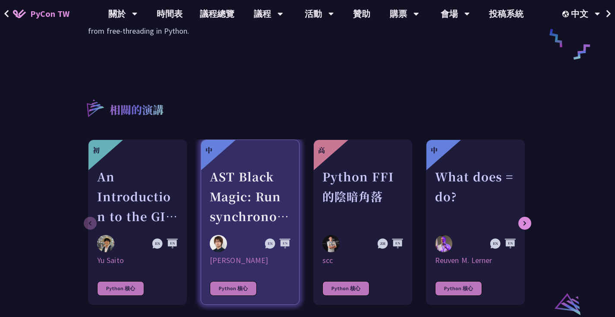
scroll to position [444, 0]
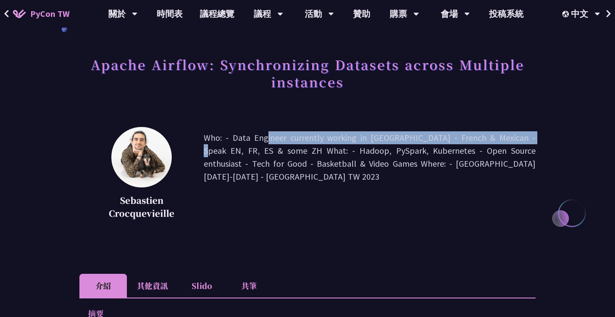
drag, startPoint x: 203, startPoint y: 136, endPoint x: 459, endPoint y: 137, distance: 255.3
click at [459, 137] on p "Who: - Data Engineer currently working in [GEOGRAPHIC_DATA] - French & Mexican …" at bounding box center [370, 176] width 332 height 91
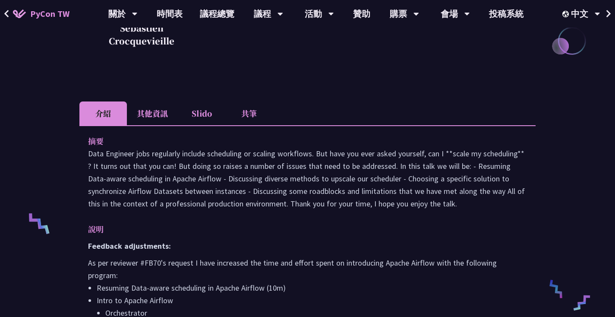
scroll to position [256, 0]
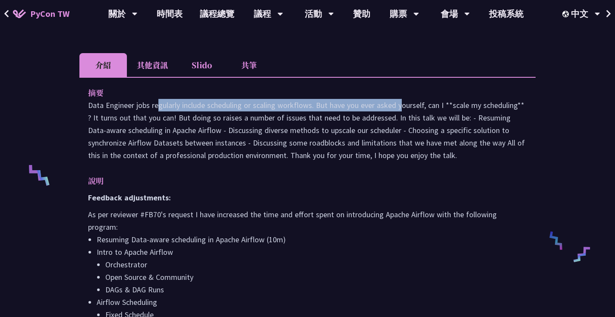
drag, startPoint x: 90, startPoint y: 107, endPoint x: 331, endPoint y: 107, distance: 241.0
click at [331, 107] on p "Data Engineer jobs regularly include scheduling or scaling workflows. But have …" at bounding box center [307, 130] width 439 height 63
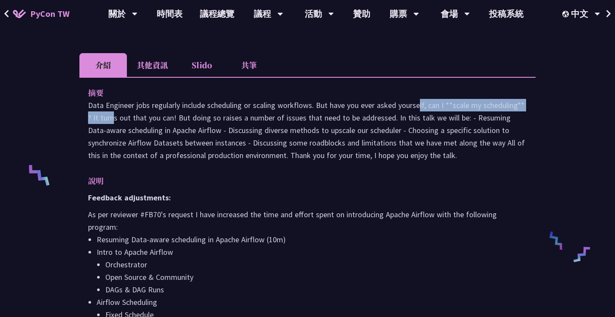
drag, startPoint x: 350, startPoint y: 107, endPoint x: 499, endPoint y: 105, distance: 149.0
click at [498, 105] on p "Data Engineer jobs regularly include scheduling or scaling workflows. But have …" at bounding box center [307, 130] width 439 height 63
click at [499, 105] on p "Data Engineer jobs regularly include scheduling or scaling workflows. But have …" at bounding box center [307, 130] width 439 height 63
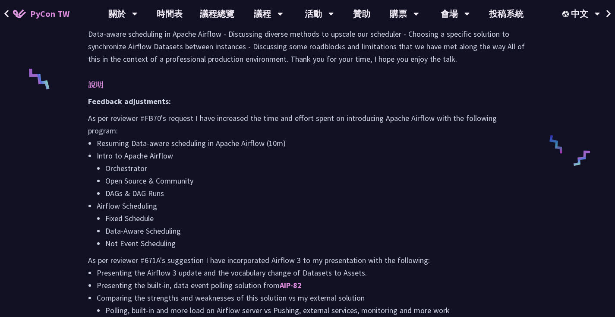
scroll to position [366, 0]
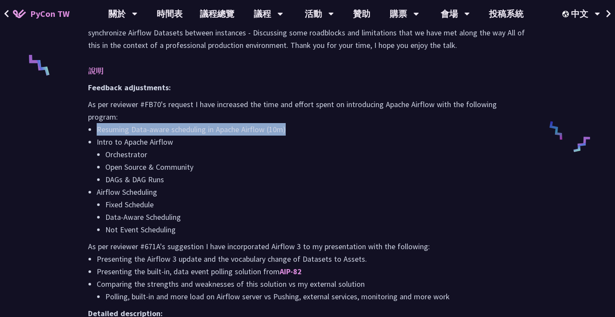
drag, startPoint x: 98, startPoint y: 117, endPoint x: 300, endPoint y: 117, distance: 201.3
click at [300, 123] on li "Resuming Data-aware scheduling in Apache Airflow (10m)" at bounding box center [312, 129] width 431 height 13
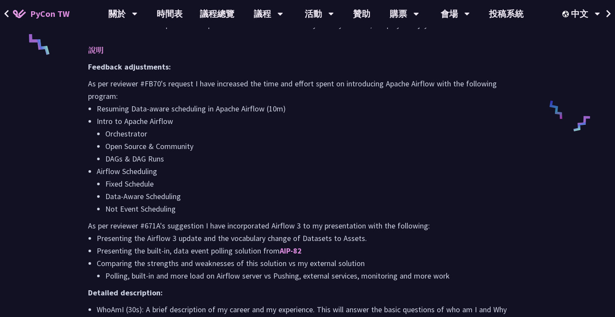
scroll to position [398, 0]
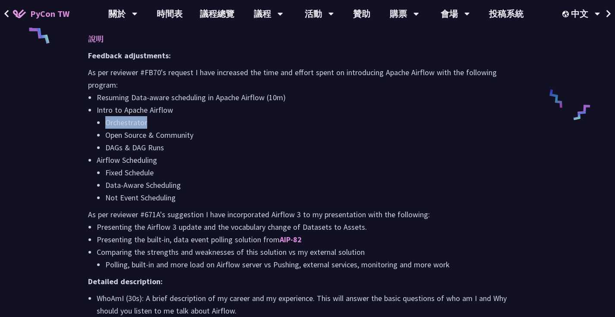
drag, startPoint x: 102, startPoint y: 111, endPoint x: 152, endPoint y: 112, distance: 49.7
click at [152, 116] on ul "Orchestrator Open Source & Community DAGs & DAG Runs" at bounding box center [312, 135] width 431 height 38
click at [152, 116] on li "Orchestrator" at bounding box center [316, 122] width 422 height 13
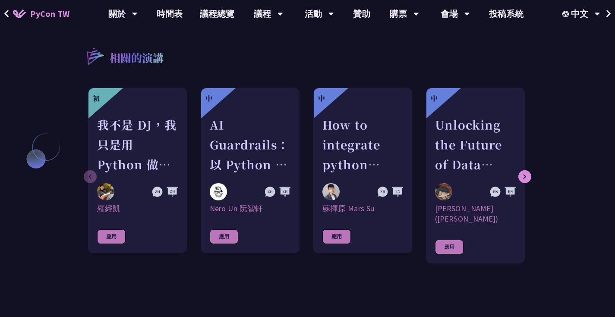
scroll to position [1801, 0]
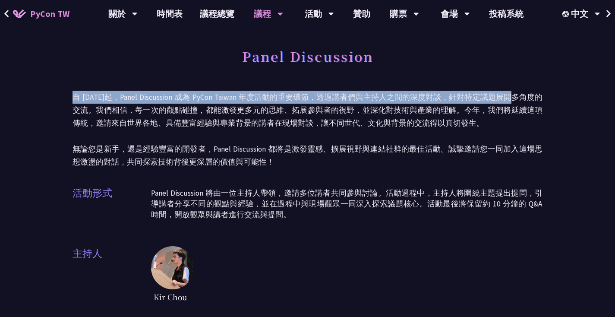
drag, startPoint x: 85, startPoint y: 95, endPoint x: 520, endPoint y: 98, distance: 435.4
click at [520, 98] on p "自 [DATE]起，Panel Discussion 成為 PyCon Taiwan 年度活動的重要環節，透過講者們與主持人之間的深度對談，針對特定議題展開多…" at bounding box center [308, 130] width 470 height 78
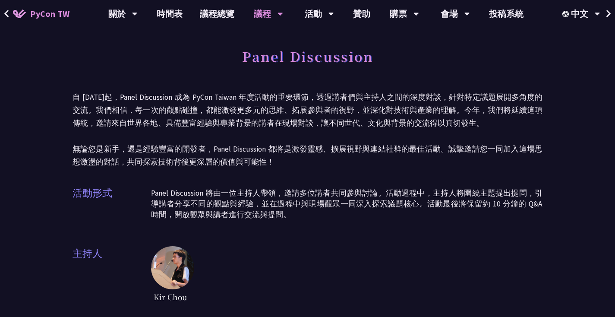
click at [327, 111] on p "自 2023 年起，Panel Discussion 成為 PyCon Taiwan 年度活動的重要環節，透過講者們與主持人之間的深度對談，針對特定議題展開多…" at bounding box center [308, 130] width 470 height 78
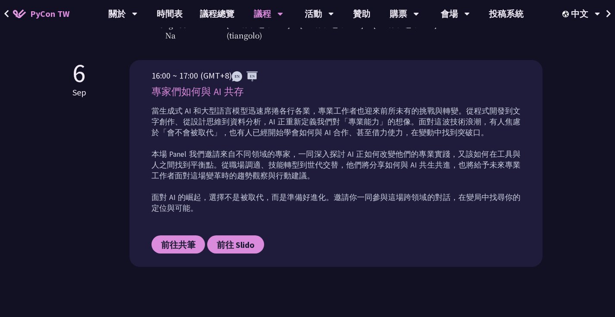
scroll to position [331, 0]
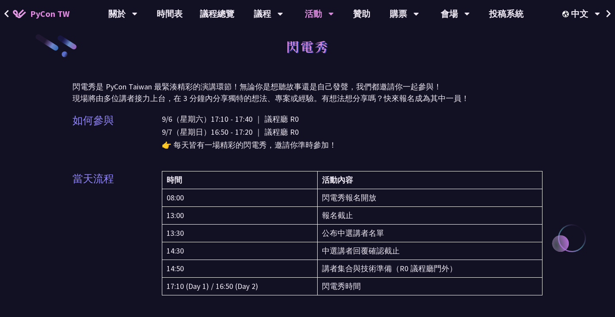
scroll to position [10, 0]
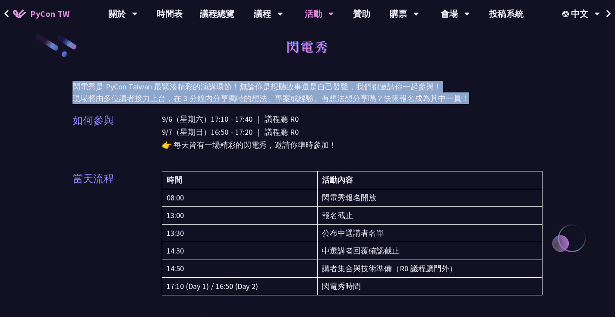
drag, startPoint x: 86, startPoint y: 87, endPoint x: 479, endPoint y: 93, distance: 393.1
click at [479, 93] on p "閃電秀是 PyCon Taiwan 最緊湊精彩的演講環節！無論你是想聽故事還是自己發聲，我們都邀請你一起參與！ 現場將由多位講者接力上台，在 3 分鐘內分享獨…" at bounding box center [308, 92] width 470 height 23
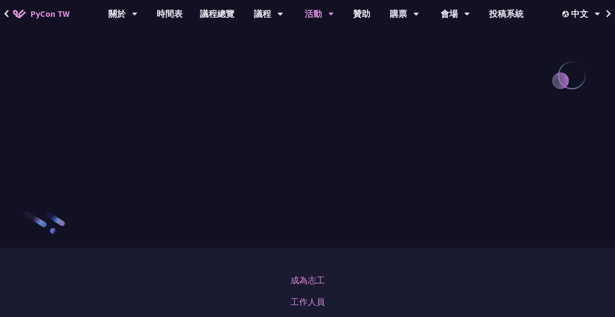
scroll to position [982, 0]
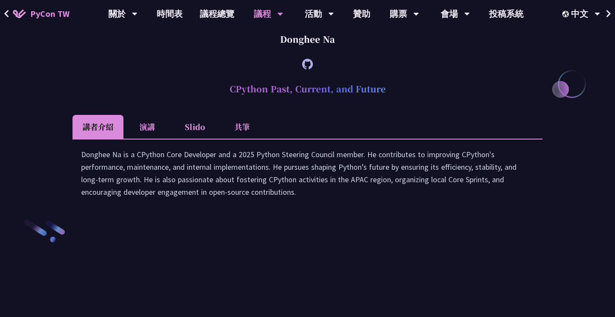
scroll to position [1168, 0]
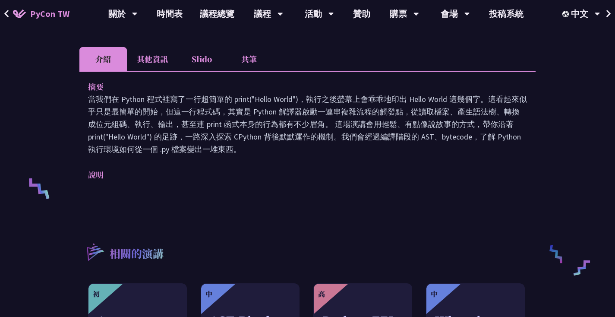
scroll to position [244, 0]
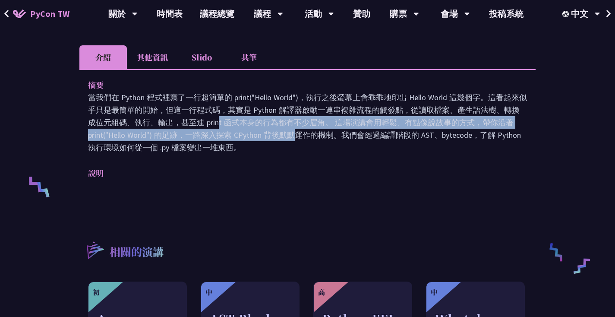
drag, startPoint x: 88, startPoint y: 123, endPoint x: 174, endPoint y: 135, distance: 86.7
click at [174, 135] on p "當我們在 Python 程式裡寫了一行超簡單的 print("Hello World")，執行之後螢幕上會乖乖地印出 Hello World 這幾個字。這看起…" at bounding box center [307, 122] width 439 height 63
drag, startPoint x: 188, startPoint y: 135, endPoint x: 376, endPoint y: 143, distance: 188.0
click at [374, 142] on p "當我們在 Python 程式裡寫了一行超簡單的 print("Hello World")，執行之後螢幕上會乖乖地印出 Hello World 這幾個字。這看起…" at bounding box center [307, 122] width 439 height 63
click at [376, 143] on p "當我們在 Python 程式裡寫了一行超簡單的 print("Hello World")，執行之後螢幕上會乖乖地印出 Hello World 這幾個字。這看起…" at bounding box center [307, 122] width 439 height 63
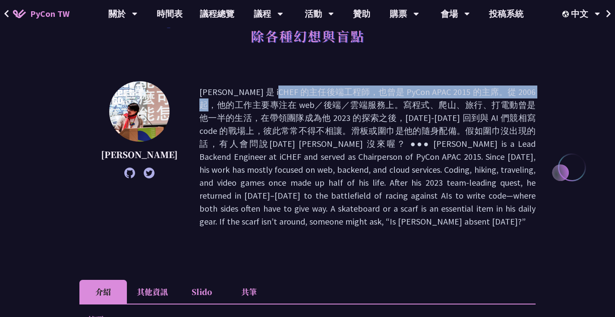
drag, startPoint x: 182, startPoint y: 94, endPoint x: 438, endPoint y: 94, distance: 255.7
click at [438, 94] on div "Keith Yang" at bounding box center [307, 156] width 457 height 151
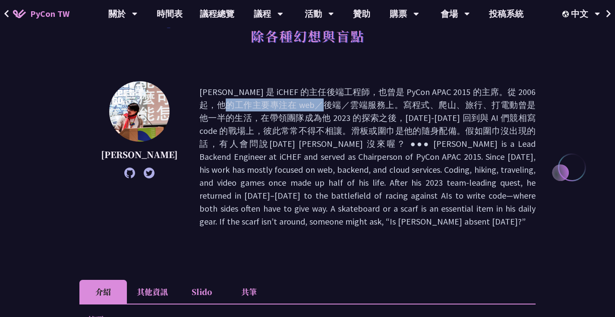
drag, startPoint x: 456, startPoint y: 94, endPoint x: 294, endPoint y: 98, distance: 162.0
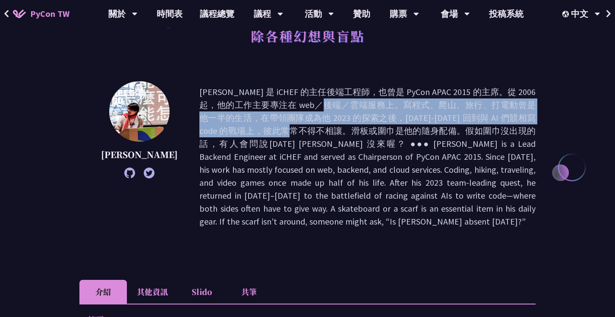
drag, startPoint x: 183, startPoint y: 103, endPoint x: 474, endPoint y: 116, distance: 291.8
click at [474, 116] on p at bounding box center [368, 157] width 336 height 143
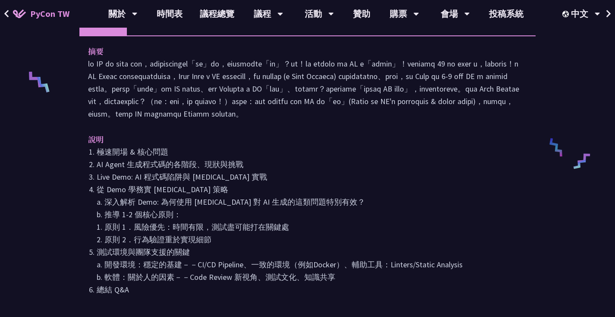
scroll to position [300, 0]
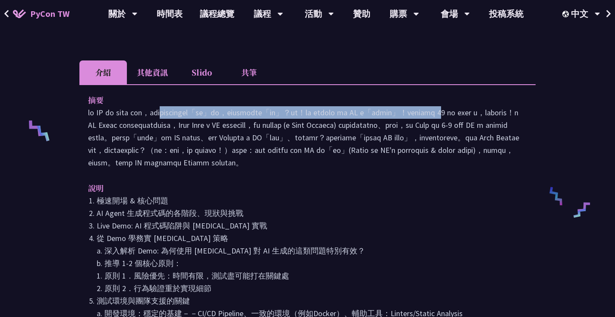
drag, startPoint x: 87, startPoint y: 97, endPoint x: 501, endPoint y: 98, distance: 413.8
click at [517, 99] on div "摘要 說明 極速開場 & 核心問題 AI Agent 生成程式碼的各階段、現狀與挑戰 Live Demo: AI 程式碼陷阱與 pytest 實戰 從 Dem…" at bounding box center [307, 225] width 457 height 282
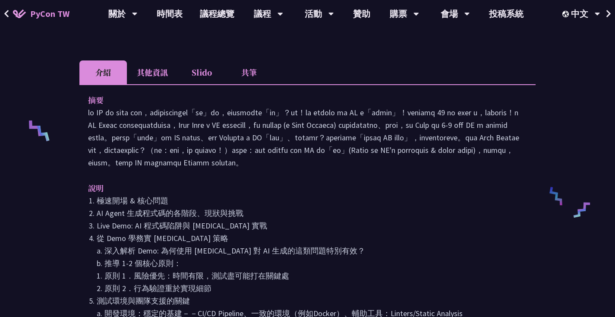
drag, startPoint x: 92, startPoint y: 110, endPoint x: 268, endPoint y: 110, distance: 175.8
click at [267, 110] on p at bounding box center [307, 137] width 439 height 63
drag, startPoint x: 333, startPoint y: 109, endPoint x: 522, endPoint y: 112, distance: 189.6
click at [522, 112] on p at bounding box center [307, 137] width 439 height 63
drag, startPoint x: 90, startPoint y: 124, endPoint x: 174, endPoint y: 124, distance: 83.4
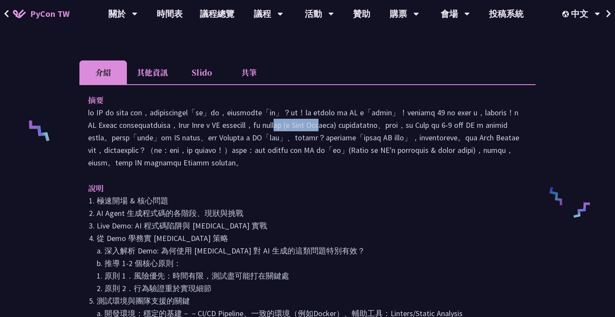
click at [174, 124] on div "摘要 說明 極速開場 & 核心問題 AI Agent 生成程式碼的各階段、現狀與挑戰 Live Demo: AI 程式碼陷阱與 pytest 實戰 從 Dem…" at bounding box center [307, 225] width 457 height 282
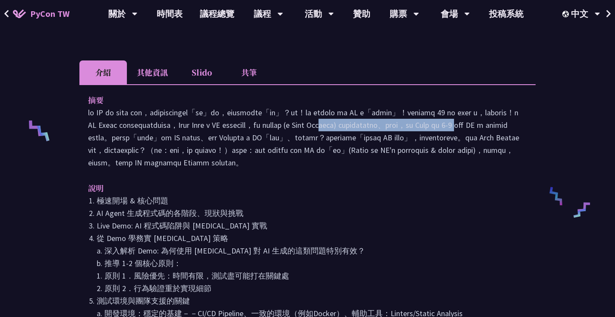
drag, startPoint x: 177, startPoint y: 124, endPoint x: 362, endPoint y: 123, distance: 184.4
click at [362, 123] on p at bounding box center [307, 137] width 439 height 63
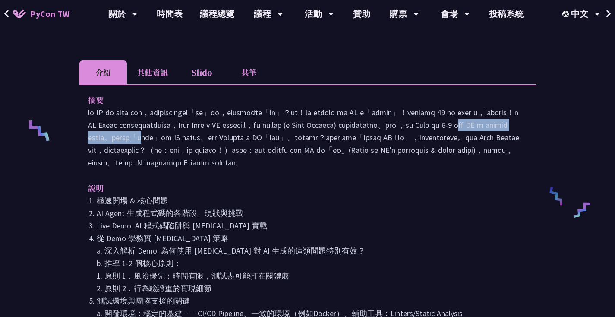
drag, startPoint x: 365, startPoint y: 124, endPoint x: 514, endPoint y: 129, distance: 149.1
click at [514, 129] on p at bounding box center [307, 137] width 439 height 63
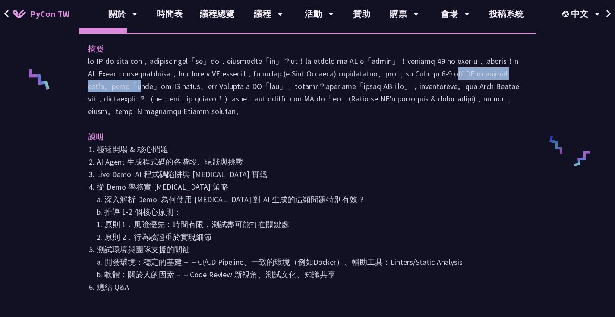
scroll to position [406, 0]
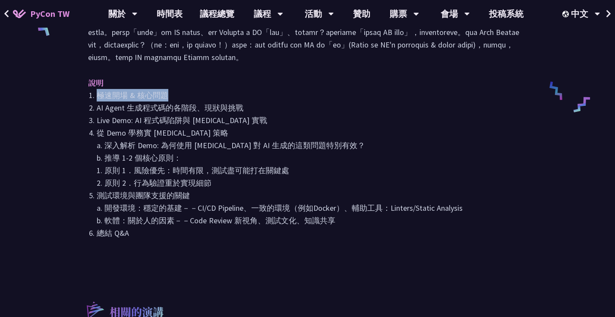
drag, startPoint x: 93, startPoint y: 107, endPoint x: 171, endPoint y: 108, distance: 78.2
click at [178, 101] on li "極速開場 & 核心問題" at bounding box center [312, 95] width 431 height 13
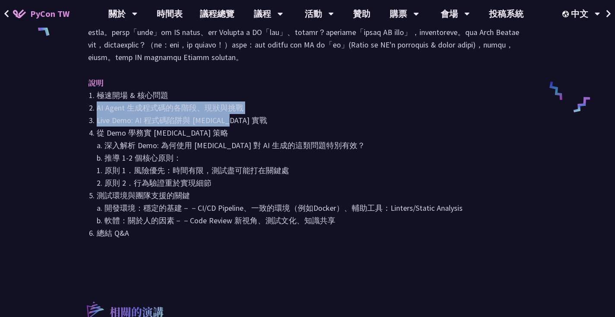
drag, startPoint x: 93, startPoint y: 119, endPoint x: 232, endPoint y: 132, distance: 139.2
click at [232, 132] on ol "極速開場 & 核心問題 AI Agent 生成程式碼的各階段、現狀與挑戰 Live Demo: AI 程式碼陷阱與 pytest 實戰 從 Demo 學務實 …" at bounding box center [307, 164] width 439 height 150
click at [232, 127] on li "Live Demo: AI 程式碼陷阱與 pytest 實戰" at bounding box center [312, 120] width 431 height 13
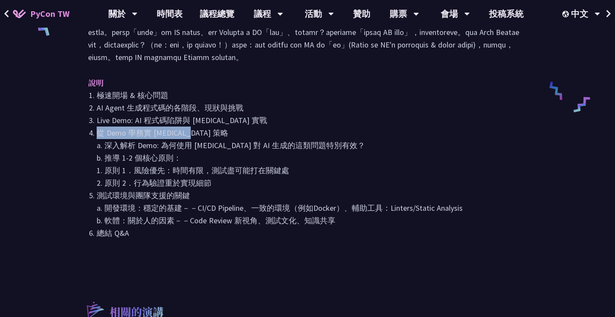
drag, startPoint x: 97, startPoint y: 145, endPoint x: 201, endPoint y: 145, distance: 104.1
click at [193, 145] on li "從 Demo 學務實 pytest 策略 a. 深入解析 Demo: 為何使用 pytest 對 AI 生成的這類問題特別有效？ b. 推導 1-2 個核心原…" at bounding box center [312, 158] width 431 height 63
drag, startPoint x: 98, startPoint y: 160, endPoint x: 218, endPoint y: 184, distance: 121.6
click at [217, 184] on li "從 Demo 學務實 pytest 策略 a. 深入解析 Demo: 為何使用 pytest 對 AI 生成的這類問題特別有效？ b. 推導 1-2 個核心原…" at bounding box center [312, 158] width 431 height 63
click at [218, 184] on li "從 Demo 學務實 pytest 策略 a. 深入解析 Demo: 為何使用 pytest 對 AI 生成的這類問題特別有效？ b. 推導 1-2 個核心原…" at bounding box center [312, 158] width 431 height 63
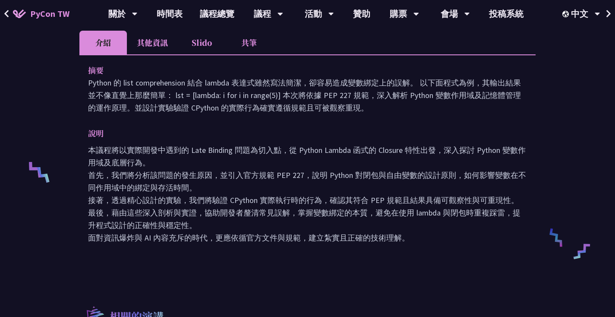
scroll to position [413, 0]
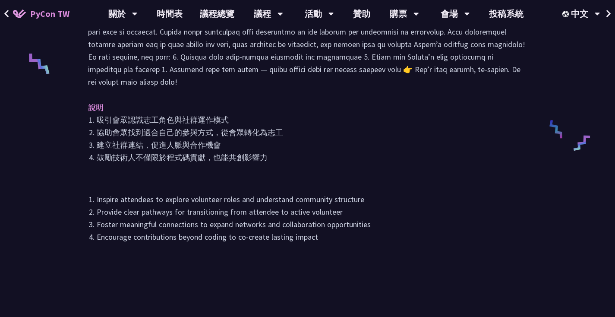
scroll to position [409, 0]
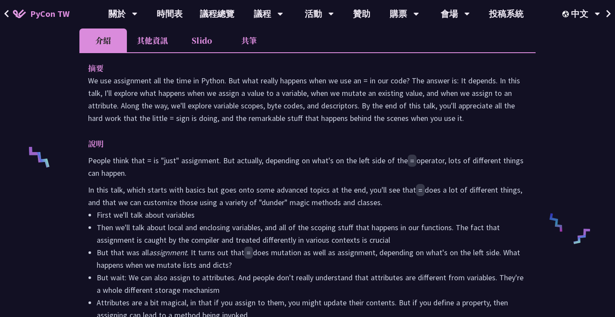
scroll to position [257, 0]
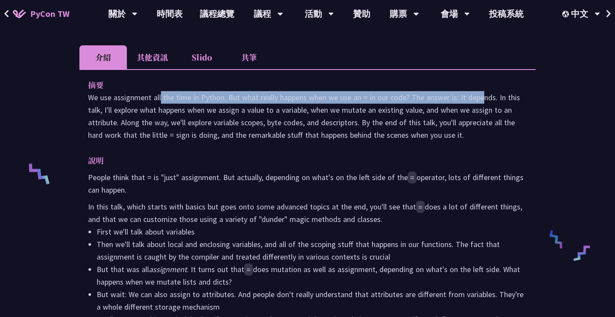
drag, startPoint x: 89, startPoint y: 101, endPoint x: 415, endPoint y: 97, distance: 326.5
click at [415, 97] on p "We use assignment all the time in Python. But what really happens when we use a…" at bounding box center [307, 116] width 439 height 50
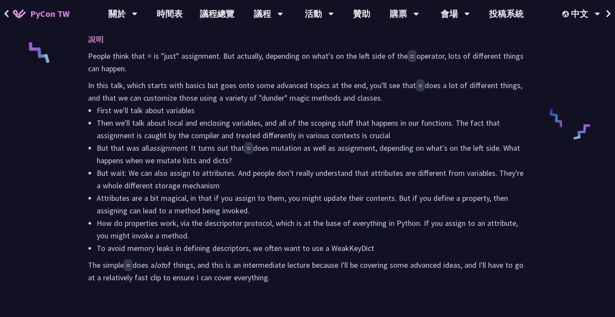
scroll to position [379, 0]
click at [100, 165] on li "But that was all assignment . It turns out that = does mutation as well as assi…" at bounding box center [312, 153] width 431 height 25
drag, startPoint x: 105, startPoint y: 168, endPoint x: 164, endPoint y: 176, distance: 60.1
click at [157, 176] on li "But wait: We can also assign to attributes. And people don't really understand …" at bounding box center [312, 178] width 431 height 25
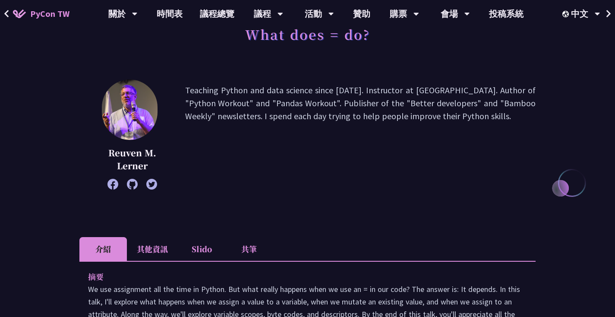
scroll to position [0, 0]
